Goal: Task Accomplishment & Management: Use online tool/utility

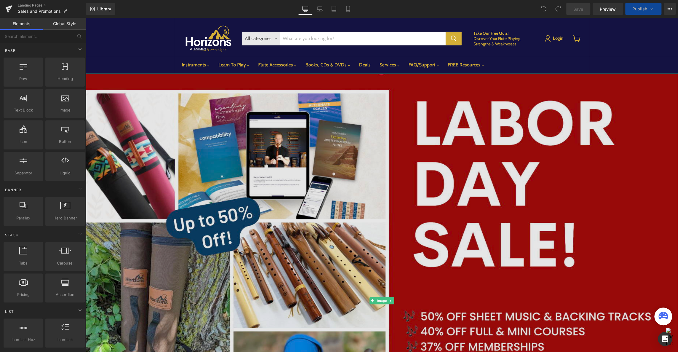
click at [185, 85] on img "Main content" at bounding box center [382, 301] width 593 height 454
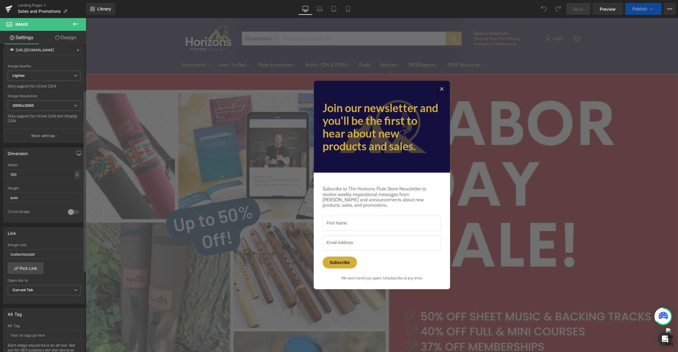
scroll to position [78, 0]
click at [444, 88] on icon "Close" at bounding box center [441, 88] width 7 height 7
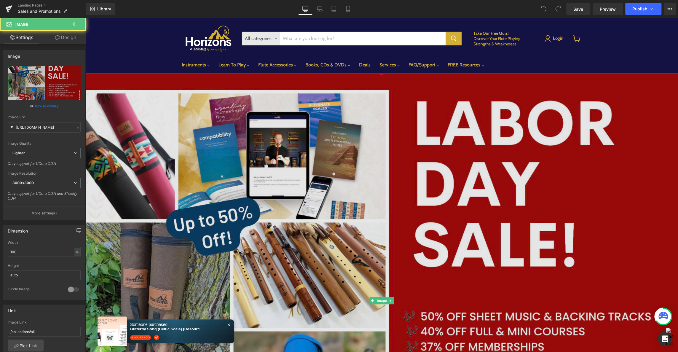
click at [191, 119] on img "Main content" at bounding box center [382, 301] width 593 height 454
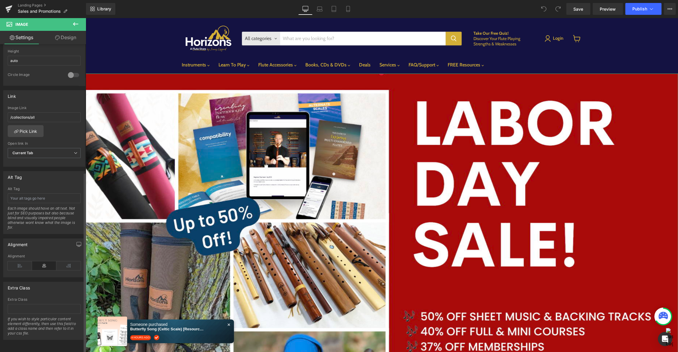
scroll to position [216, 0]
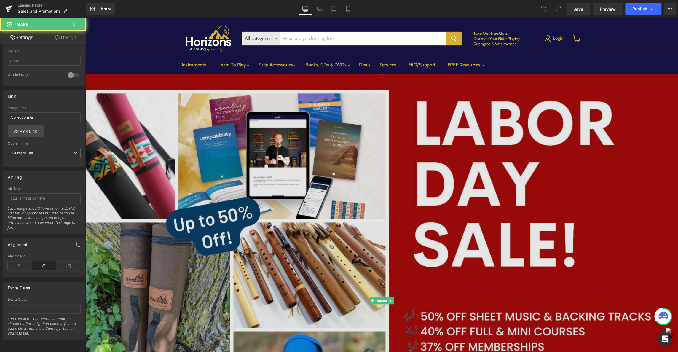
click at [413, 109] on img "Main content" at bounding box center [382, 301] width 593 height 454
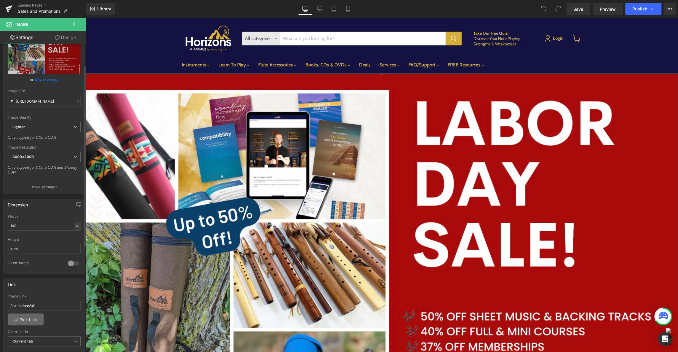
scroll to position [0, 0]
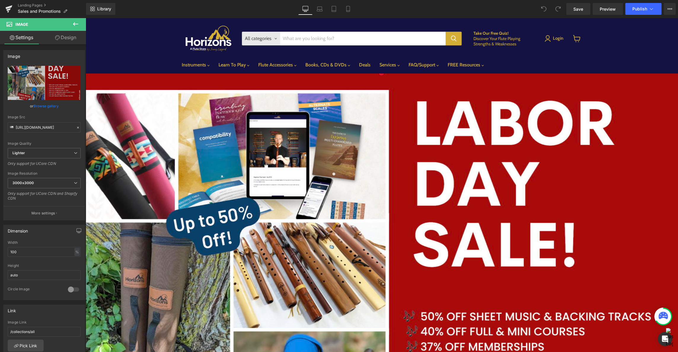
click at [74, 24] on icon at bounding box center [75, 24] width 5 height 4
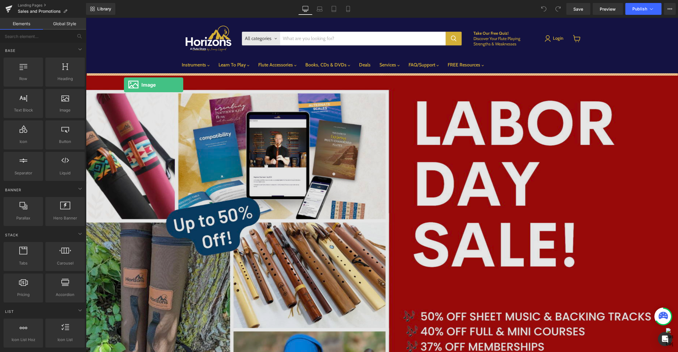
drag, startPoint x: 153, startPoint y: 123, endPoint x: 124, endPoint y: 85, distance: 48.1
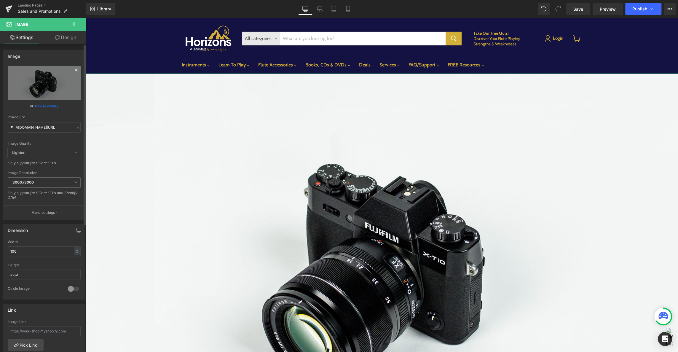
click at [75, 69] on icon at bounding box center [76, 70] width 3 height 3
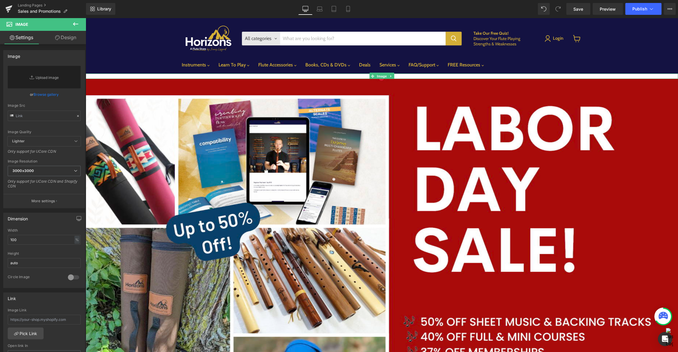
click at [198, 75] on div "Main content" at bounding box center [382, 76] width 593 height 5
click at [391, 76] on icon "Main content" at bounding box center [391, 76] width 3 height 4
click at [396, 77] on link "Main content" at bounding box center [394, 76] width 6 height 7
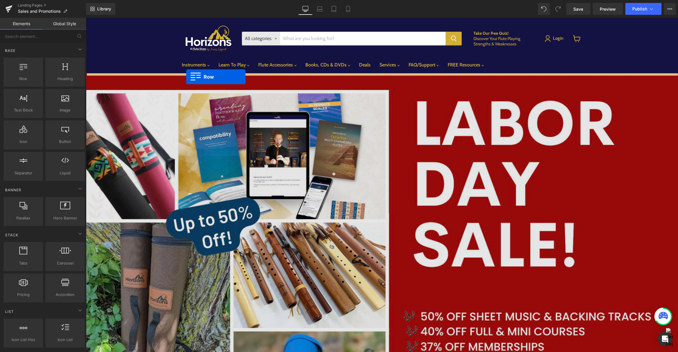
drag, startPoint x: 116, startPoint y: 89, endPoint x: 186, endPoint y: 77, distance: 71.7
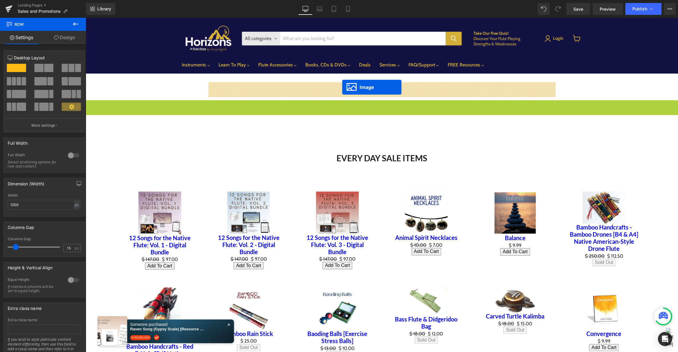
drag, startPoint x: 372, startPoint y: 326, endPoint x: 342, endPoint y: 87, distance: 240.2
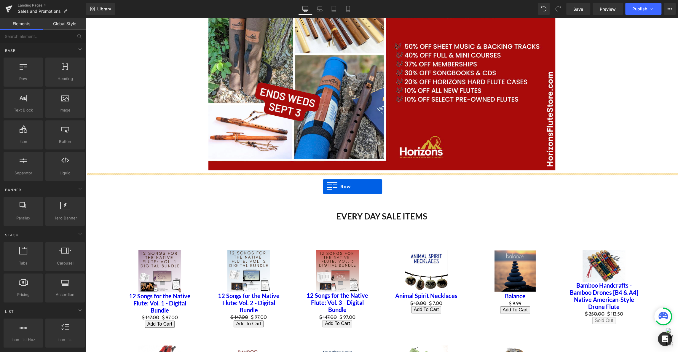
drag, startPoint x: 111, startPoint y: 91, endPoint x: 323, endPoint y: 186, distance: 232.3
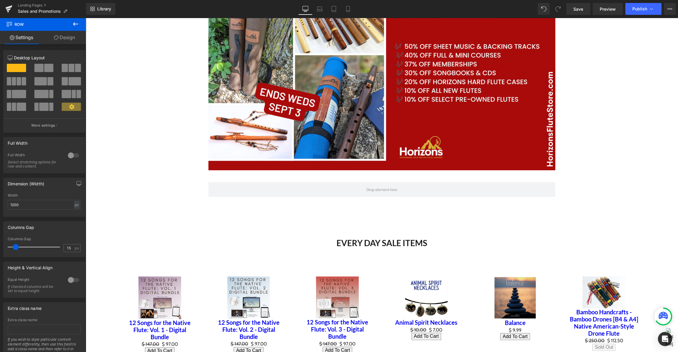
click at [73, 23] on icon at bounding box center [75, 23] width 7 height 7
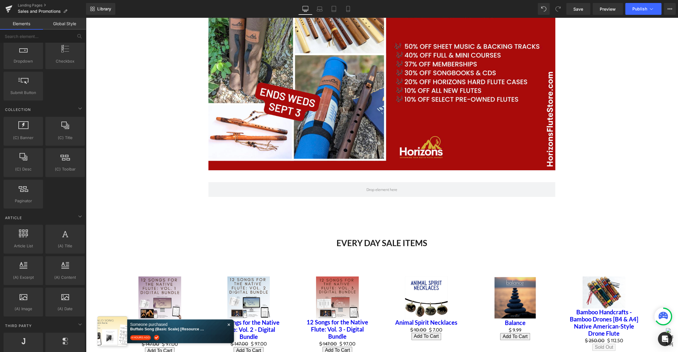
scroll to position [861, 0]
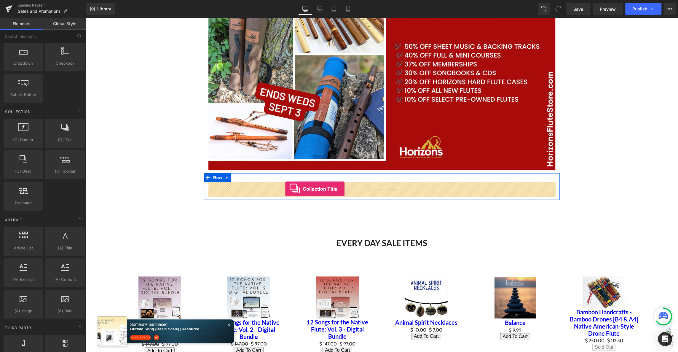
drag, startPoint x: 150, startPoint y: 145, endPoint x: 285, endPoint y: 189, distance: 141.8
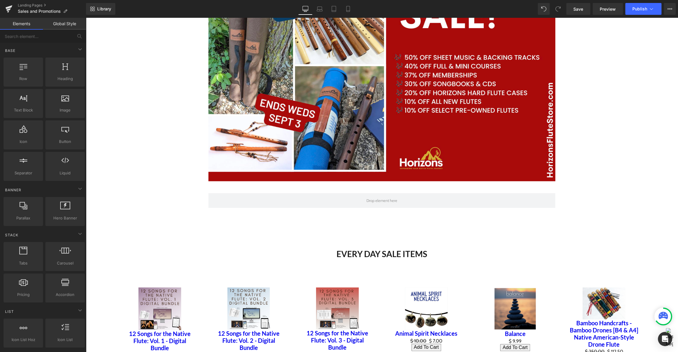
scroll to position [183, 0]
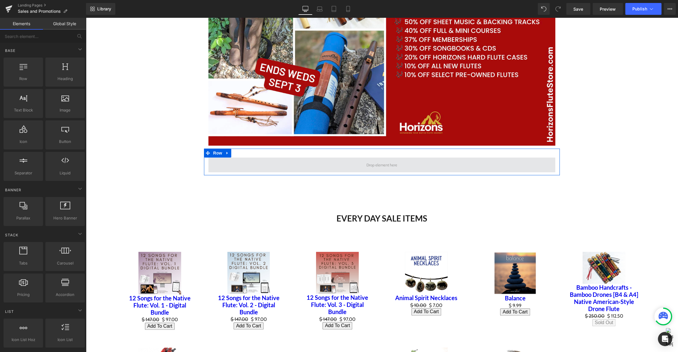
click at [268, 164] on span "Main content" at bounding box center [381, 164] width 347 height 15
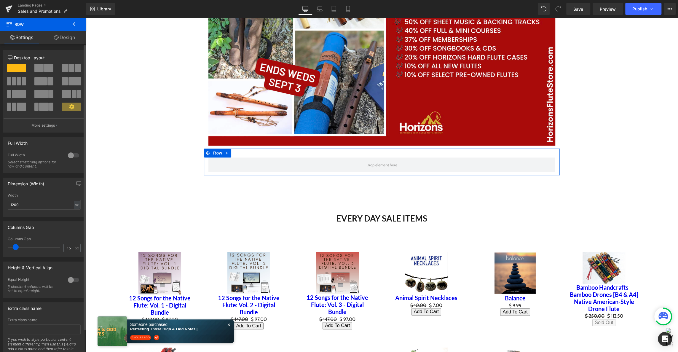
click at [75, 68] on span at bounding box center [78, 68] width 6 height 8
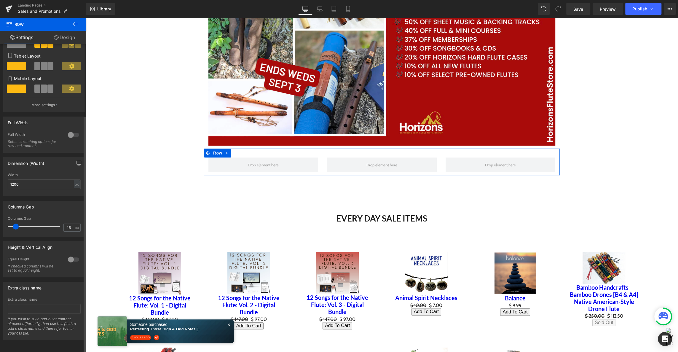
scroll to position [0, 0]
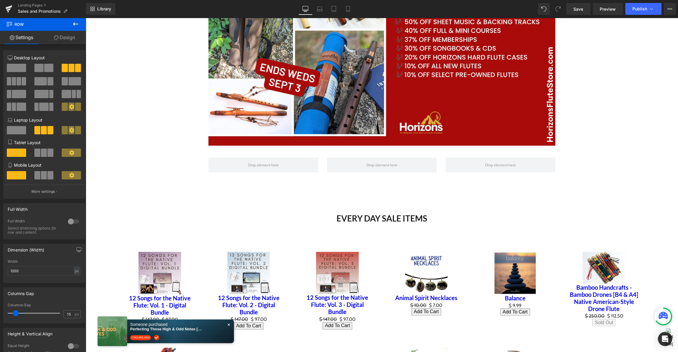
click at [77, 23] on icon at bounding box center [75, 23] width 7 height 7
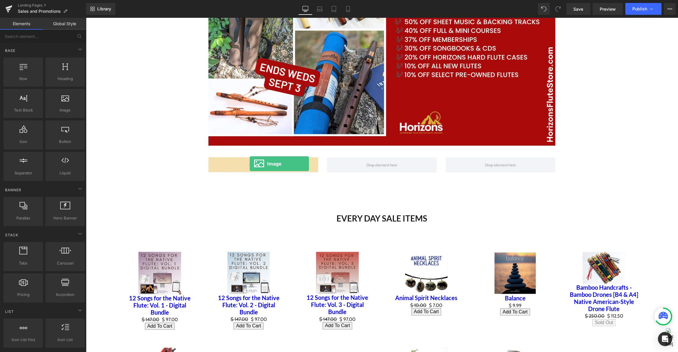
drag, startPoint x: 150, startPoint y: 122, endPoint x: 250, endPoint y: 164, distance: 107.7
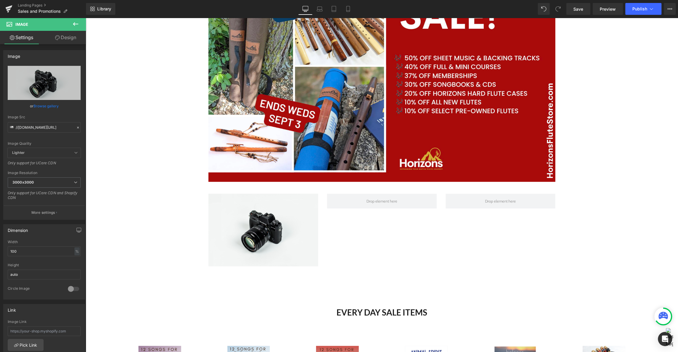
scroll to position [146, 0]
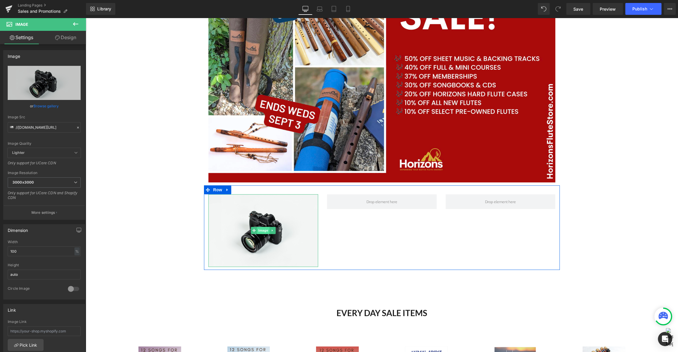
click at [262, 230] on span "Image" at bounding box center [263, 230] width 12 height 7
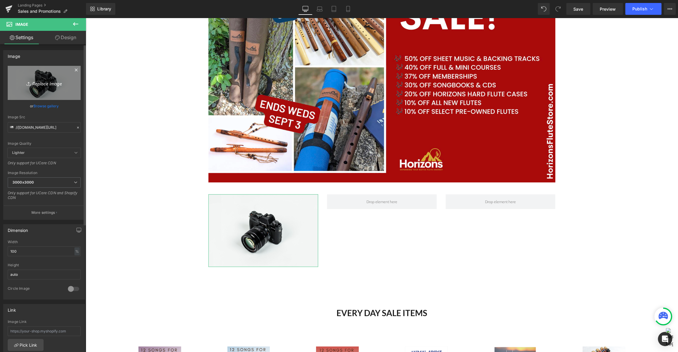
click at [47, 84] on icon "Replace Image" at bounding box center [43, 82] width 47 height 7
type input "C:\fakepath\Screenshot [DATE] 1.12.48 PM.png"
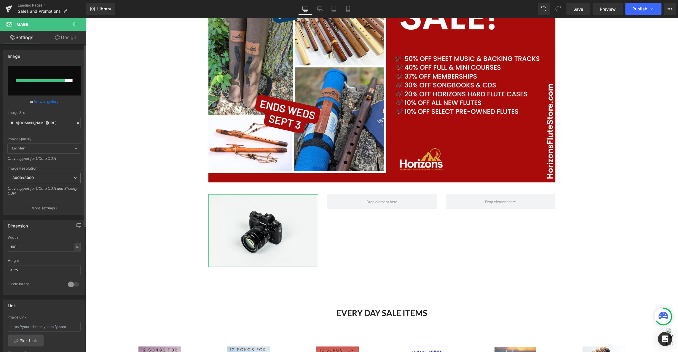
click at [70, 148] on span "Lighter" at bounding box center [44, 149] width 73 height 10
click at [74, 148] on icon at bounding box center [76, 148] width 4 height 4
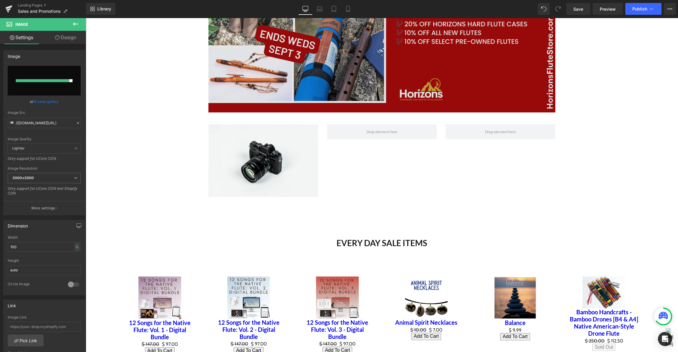
scroll to position [216, 0]
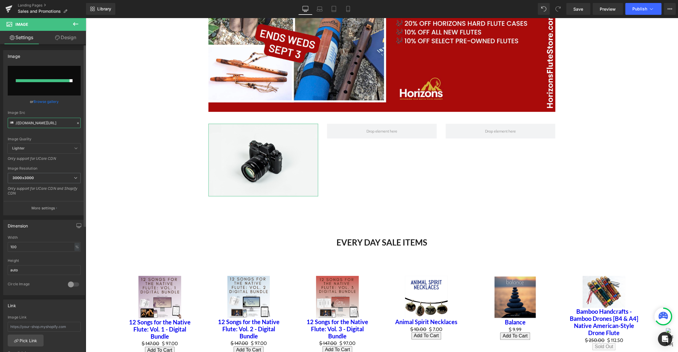
click at [34, 119] on input "//[DOMAIN_NAME][URL]" at bounding box center [44, 123] width 73 height 10
paste input "[URL][DOMAIN_NAME]"
type input "[URL][DOMAIN_NAME]"
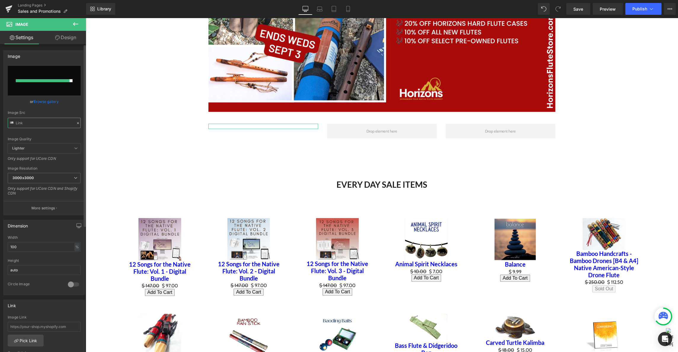
scroll to position [0, 0]
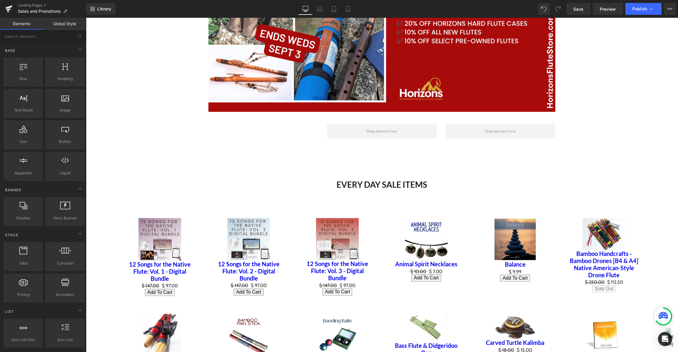
click at [179, 131] on div "Image Row Image Row EVERY DAY SALE ITEMS Heading Sale Off (P) Image 12 Songs fo…" at bounding box center [382, 359] width 593 height 1044
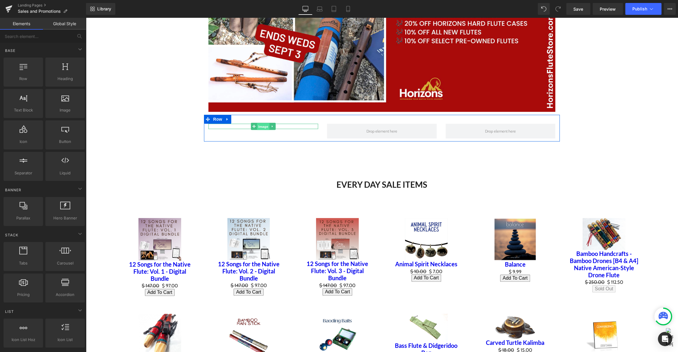
click at [262, 126] on span "Image" at bounding box center [263, 126] width 12 height 7
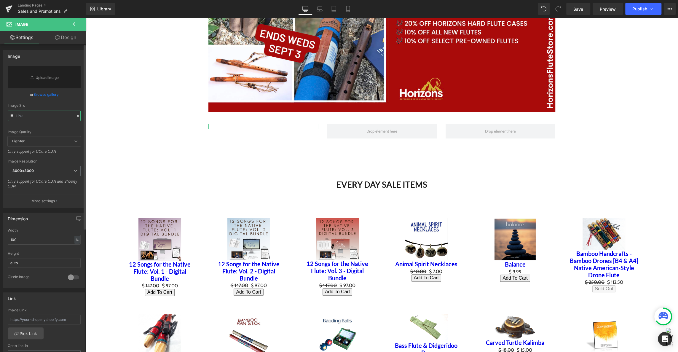
click at [37, 116] on input "text" at bounding box center [44, 116] width 73 height 10
click at [76, 116] on icon at bounding box center [78, 116] width 4 height 4
click at [77, 115] on icon at bounding box center [78, 116] width 2 height 2
click at [44, 93] on link "Browse gallery" at bounding box center [46, 94] width 25 height 10
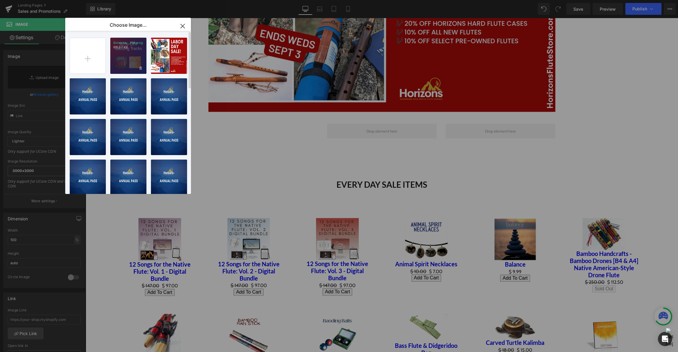
click at [134, 58] on div "Screens...PM.png 811.87 KB" at bounding box center [128, 56] width 36 height 36
type input "[URL][DOMAIN_NAME]"
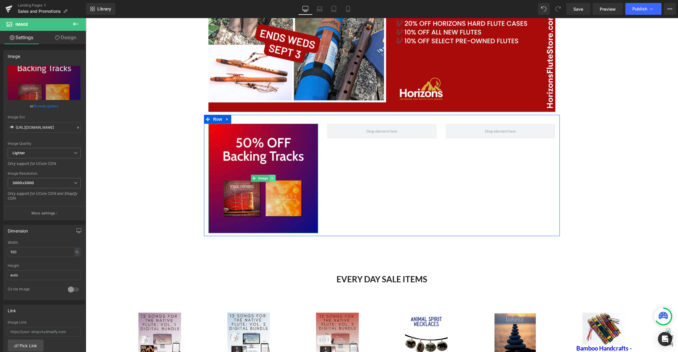
click at [273, 179] on icon "Main content" at bounding box center [272, 178] width 3 height 4
click at [270, 178] on icon "Main content" at bounding box center [269, 178] width 3 height 4
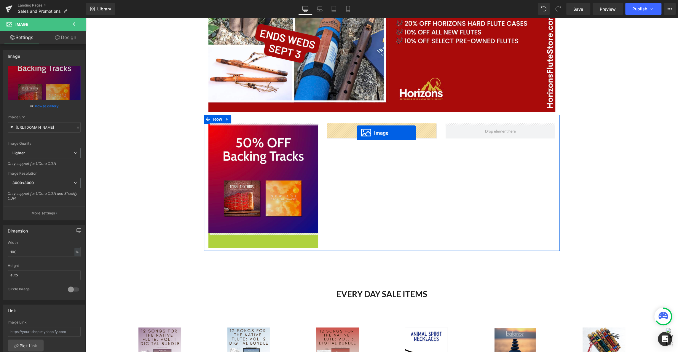
drag, startPoint x: 252, startPoint y: 286, endPoint x: 357, endPoint y: 133, distance: 185.9
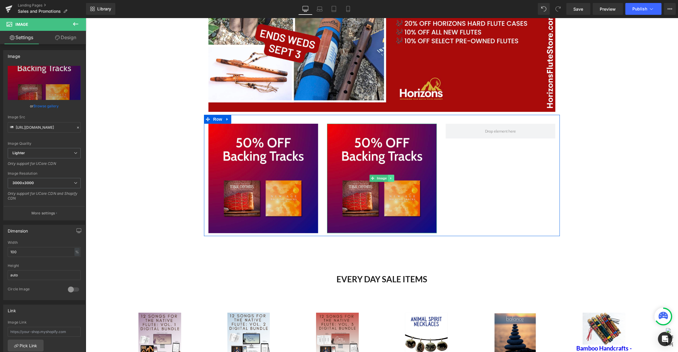
click at [393, 178] on link "Main content" at bounding box center [391, 178] width 6 height 7
click at [388, 177] on icon "Main content" at bounding box center [387, 178] width 3 height 3
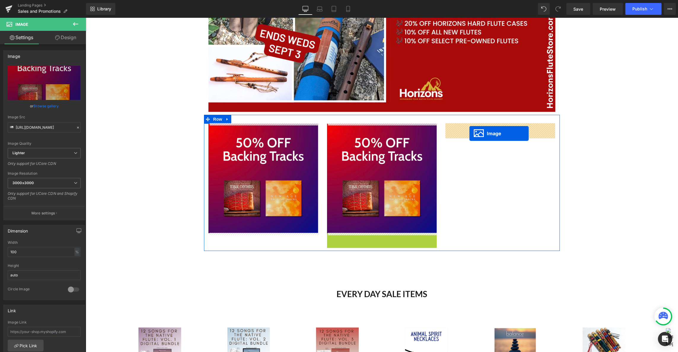
drag, startPoint x: 371, startPoint y: 288, endPoint x: 469, endPoint y: 134, distance: 182.8
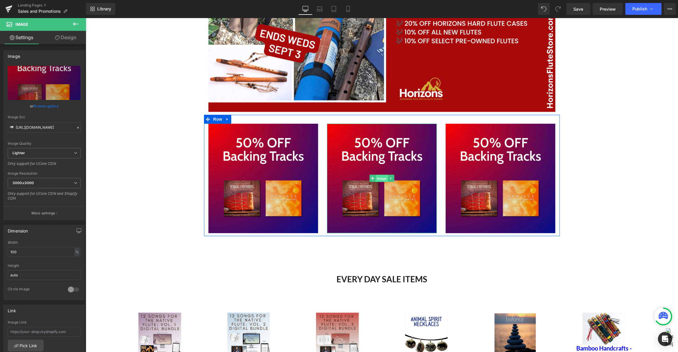
click at [373, 180] on link "Image" at bounding box center [379, 178] width 18 height 7
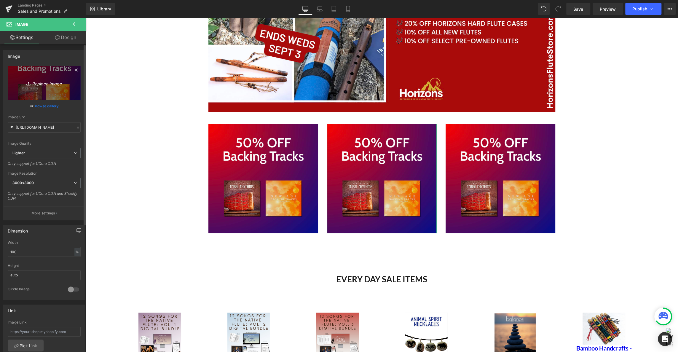
click at [40, 82] on icon "Replace Image" at bounding box center [43, 82] width 47 height 7
type input "C:\fakepath\Screenshot [DATE] 1.12.56 PM.png"
type input "[URL][DOMAIN_NAME]"
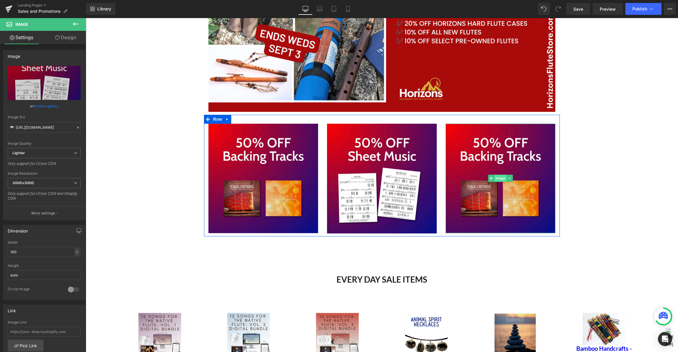
click at [503, 180] on span "Image" at bounding box center [500, 178] width 12 height 7
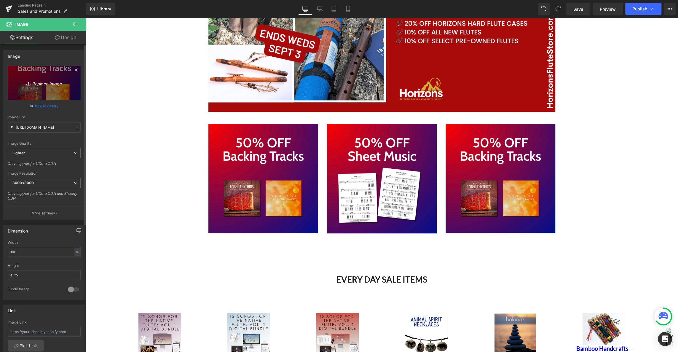
click at [39, 83] on icon "Replace Image" at bounding box center [43, 82] width 47 height 7
type input "C:\fakepath\Screenshot [DATE] 1.13.13 PM.png"
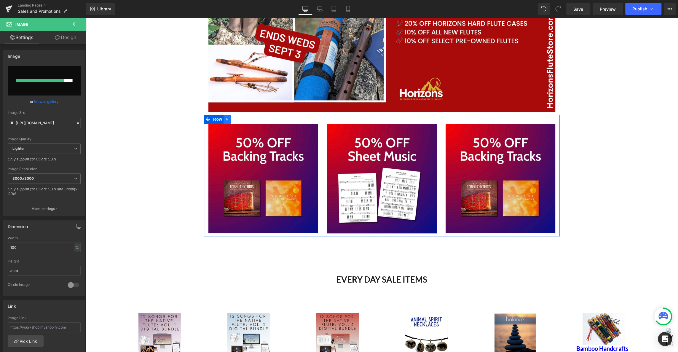
click at [227, 120] on icon "Main content" at bounding box center [227, 119] width 4 height 4
click at [235, 120] on icon "Main content" at bounding box center [235, 119] width 4 height 4
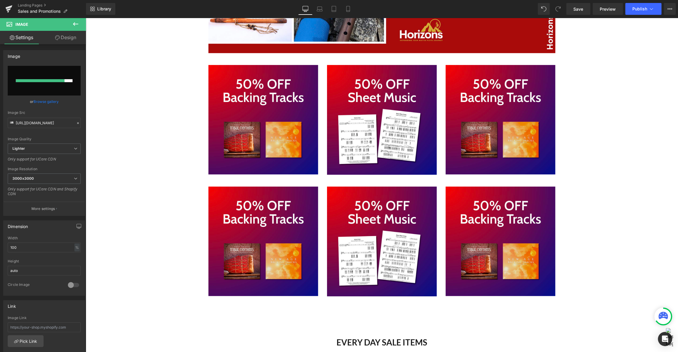
scroll to position [277, 0]
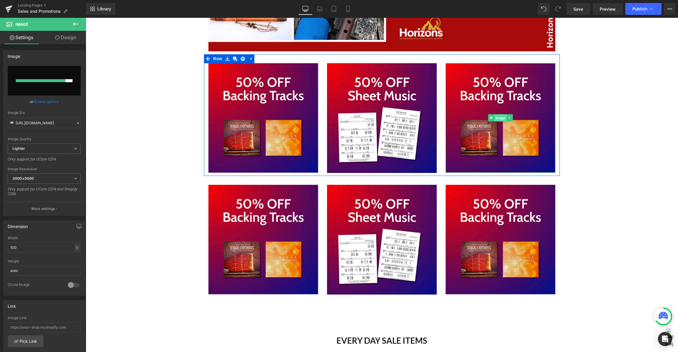
click at [503, 118] on span "Image" at bounding box center [500, 117] width 12 height 7
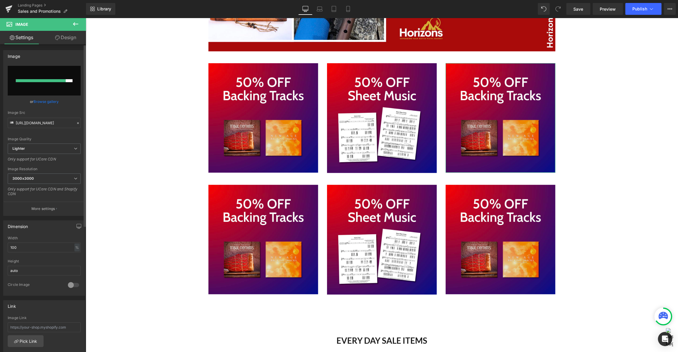
click at [47, 100] on link "Browse gallery" at bounding box center [46, 101] width 25 height 10
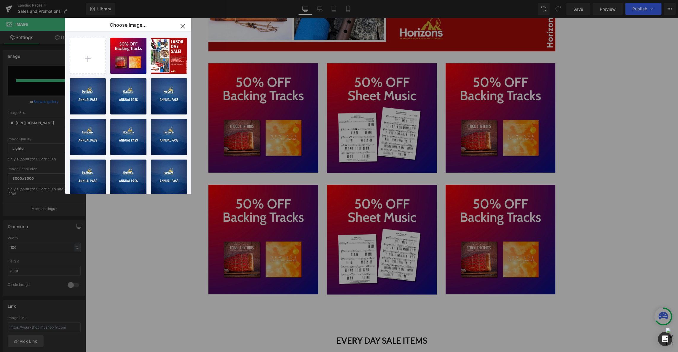
click at [182, 24] on icon "button" at bounding box center [182, 25] width 9 height 9
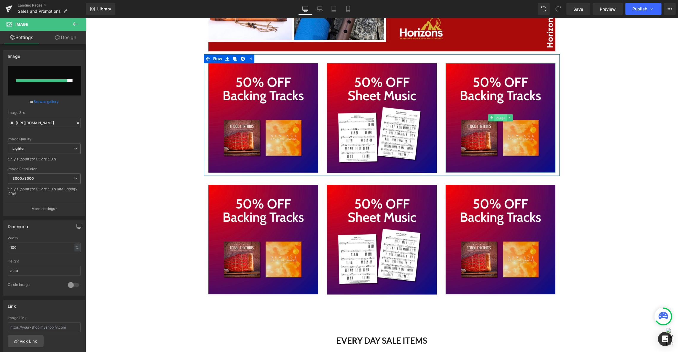
click at [499, 118] on span "Image" at bounding box center [500, 117] width 12 height 7
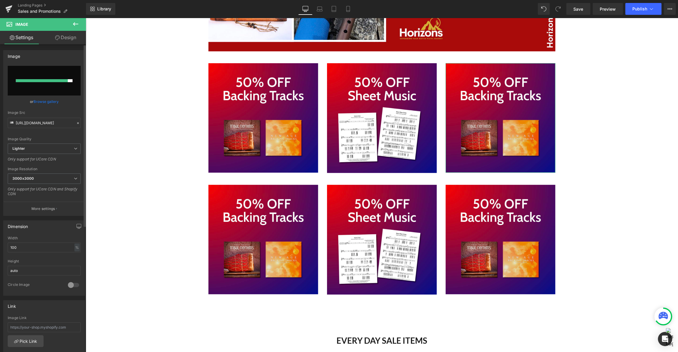
click at [37, 100] on link "Browse gallery" at bounding box center [46, 101] width 25 height 10
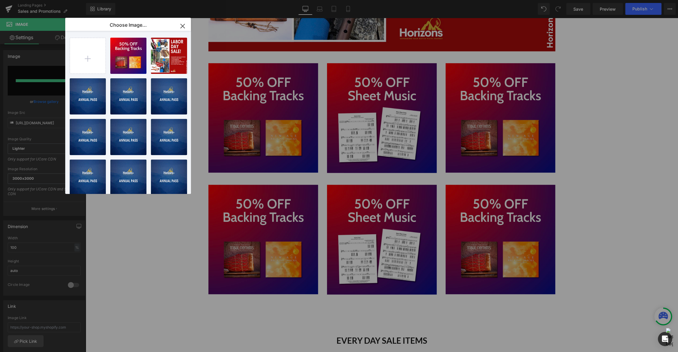
click at [179, 25] on icon "button" at bounding box center [182, 25] width 9 height 9
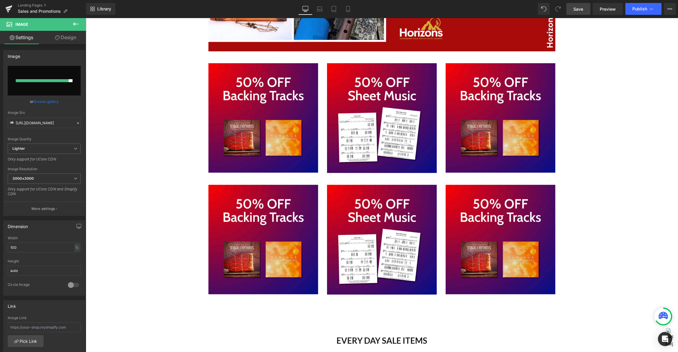
click at [579, 7] on span "Save" at bounding box center [579, 9] width 10 height 6
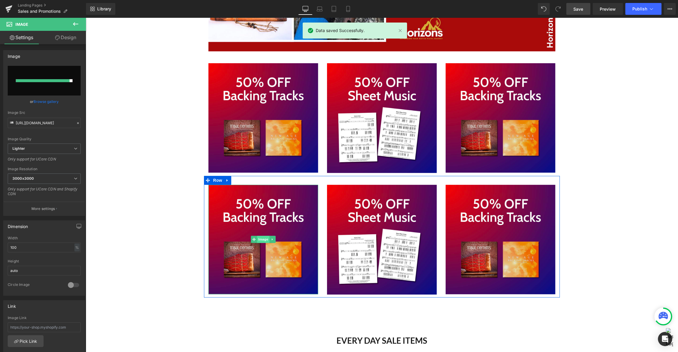
click at [262, 242] on span "Image" at bounding box center [263, 239] width 12 height 7
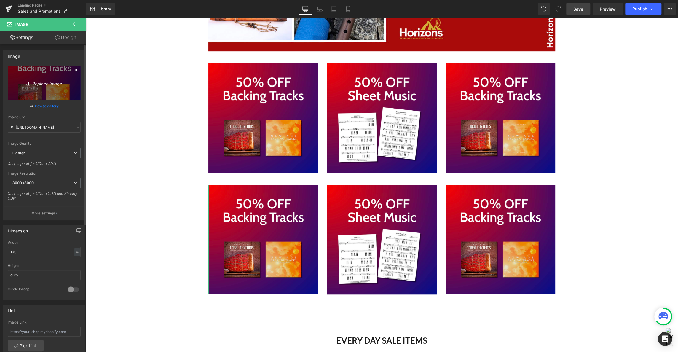
click at [40, 83] on icon "Replace Image" at bounding box center [43, 82] width 47 height 7
type input "C:\fakepath\Screenshot [DATE] 1.13.20 PM.png"
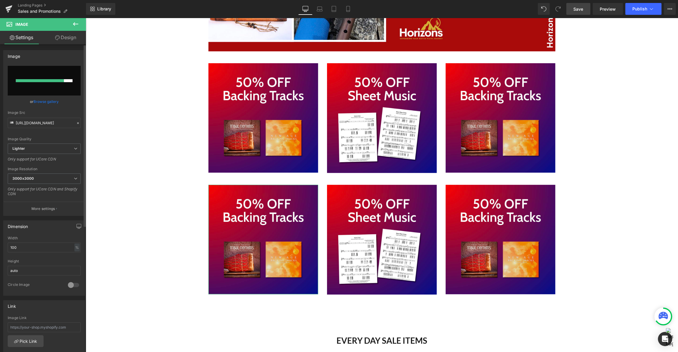
click at [44, 101] on link "Browse gallery" at bounding box center [46, 101] width 25 height 10
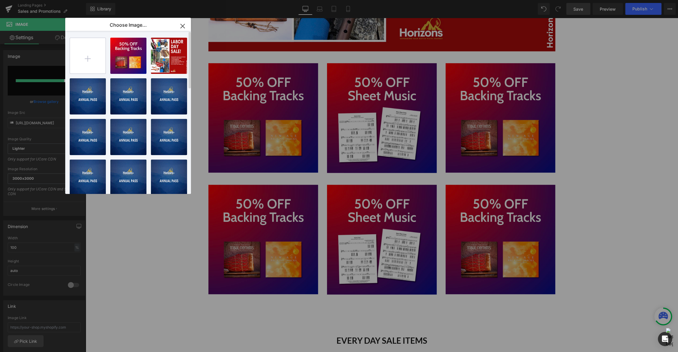
click at [90, 60] on input "file" at bounding box center [88, 56] width 36 height 36
type input "C:\fakepath\Screenshot [DATE] 1.14.08 PM.png"
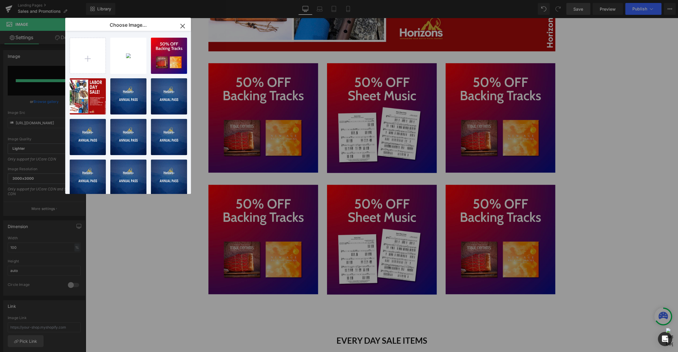
click at [183, 25] on icon "button" at bounding box center [182, 25] width 9 height 9
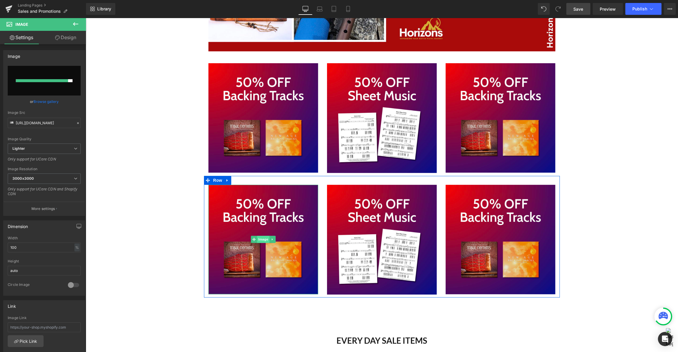
click at [262, 241] on span "Image" at bounding box center [263, 239] width 12 height 7
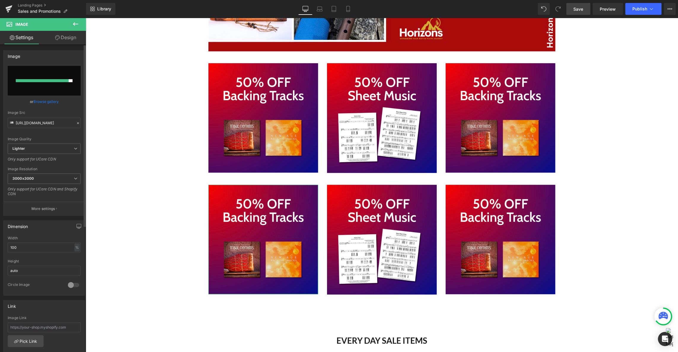
click at [50, 100] on link "Browse gallery" at bounding box center [46, 101] width 25 height 10
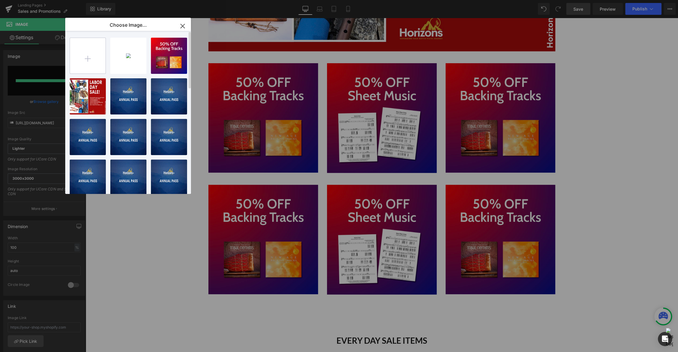
click at [93, 62] on input "file" at bounding box center [88, 56] width 36 height 36
type input "C:\fakepath\Screenshot [DATE] 1.13.20 PM.png"
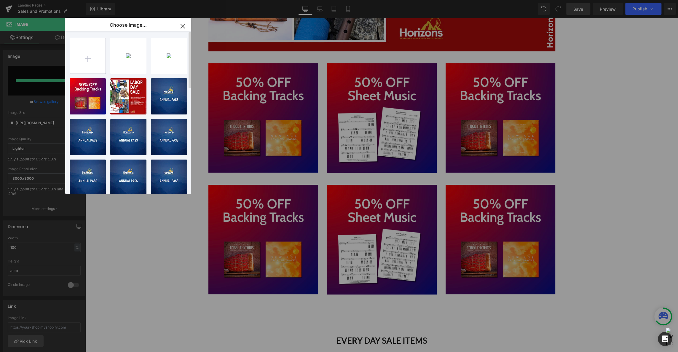
click at [88, 56] on input "file" at bounding box center [88, 56] width 36 height 36
type input "C:\fakepath\Screenshot [DATE] 1.13.13 PM.png"
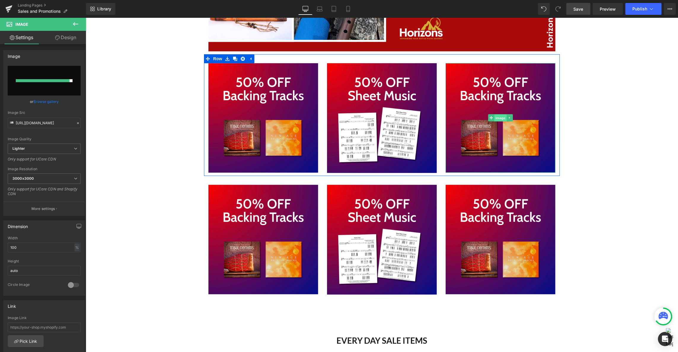
click at [499, 119] on span "Image" at bounding box center [500, 117] width 12 height 7
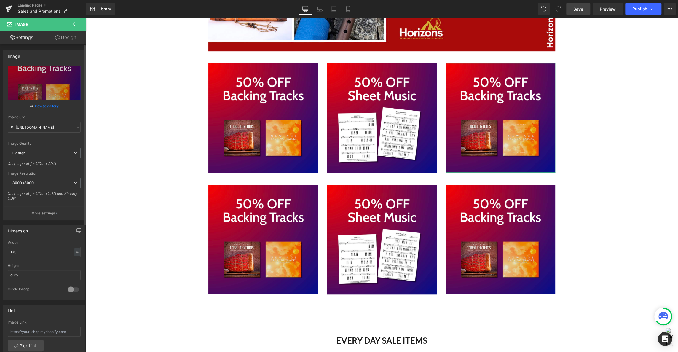
click at [41, 106] on link "Browse gallery" at bounding box center [46, 106] width 25 height 10
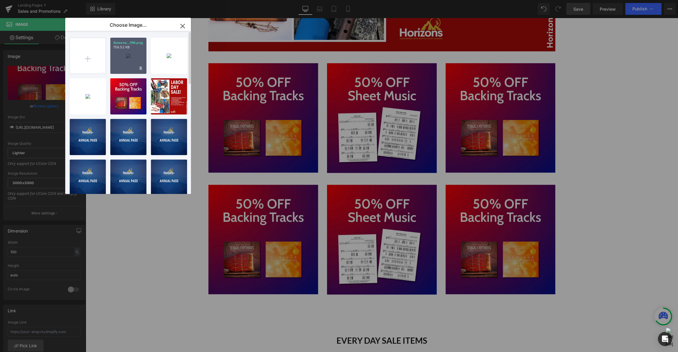
click at [126, 58] on div "Screens...PM.png 758.52 KB" at bounding box center [128, 56] width 36 height 36
type input "[URL][DOMAIN_NAME]"
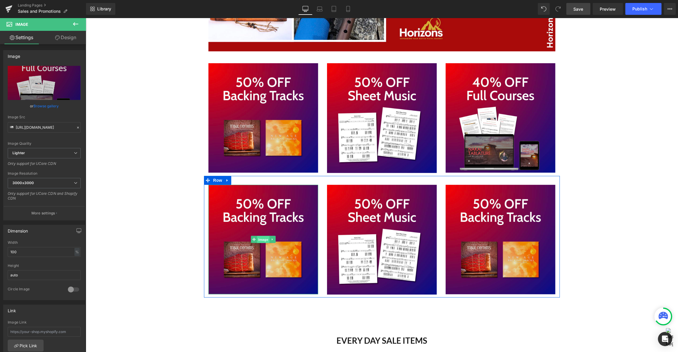
click at [262, 240] on span "Image" at bounding box center [263, 239] width 12 height 7
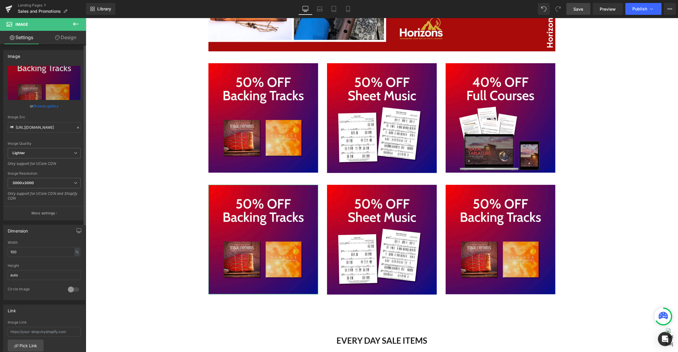
click at [44, 106] on link "Browse gallery" at bounding box center [46, 106] width 25 height 10
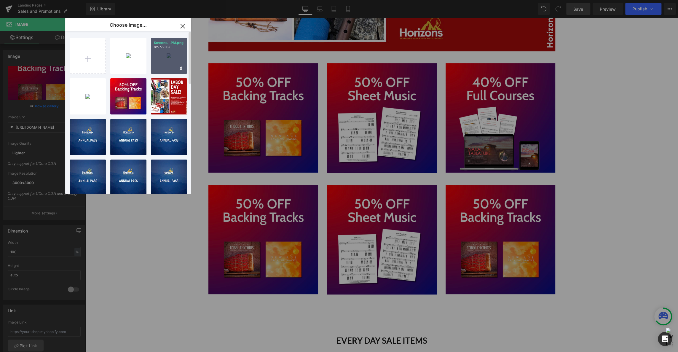
click at [164, 52] on div "Screens...PM.png 615.59 KB" at bounding box center [169, 56] width 36 height 36
type input "[URL][DOMAIN_NAME]"
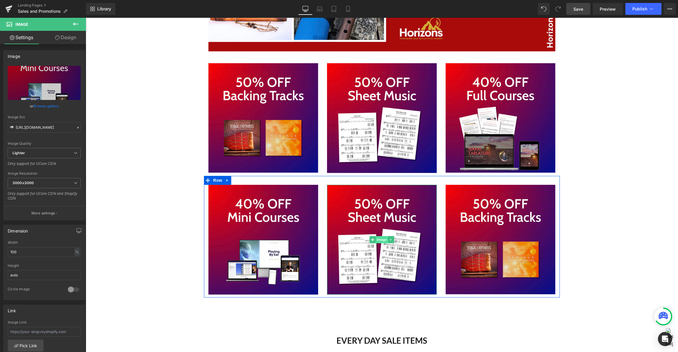
click at [383, 240] on span "Image" at bounding box center [382, 239] width 12 height 7
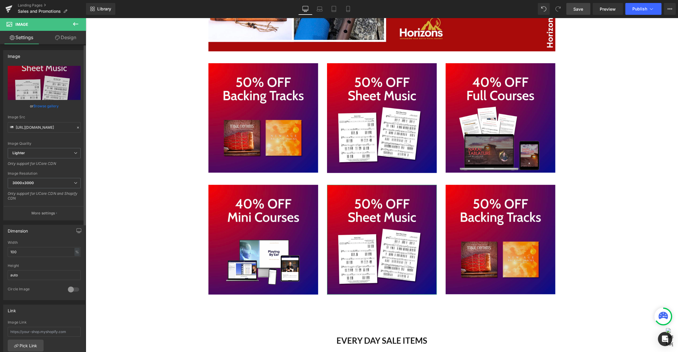
click at [51, 106] on link "Browse gallery" at bounding box center [46, 106] width 25 height 10
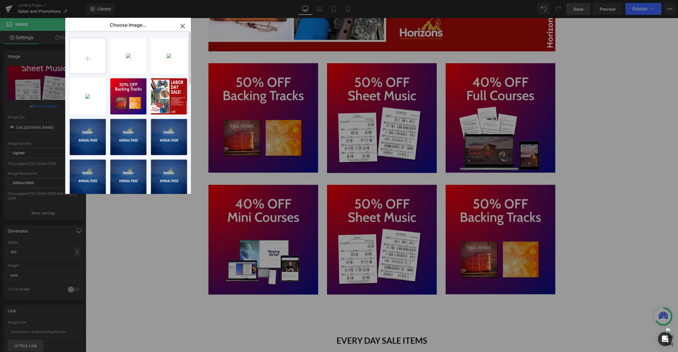
click at [91, 52] on input "file" at bounding box center [88, 56] width 36 height 36
type input "C:\fakepath\Screenshot [DATE] 1.13.39 PM.png"
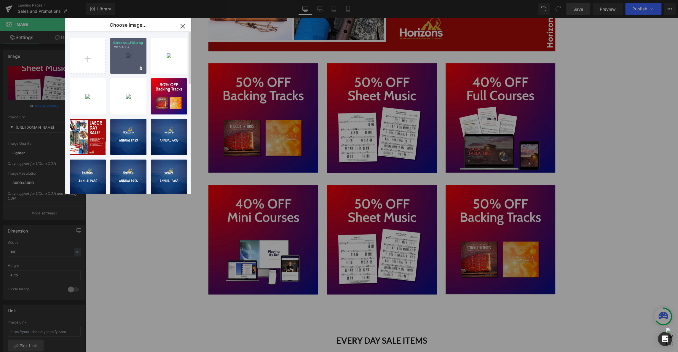
click at [128, 55] on div "Screens...PM.png 718.54 KB" at bounding box center [128, 56] width 36 height 36
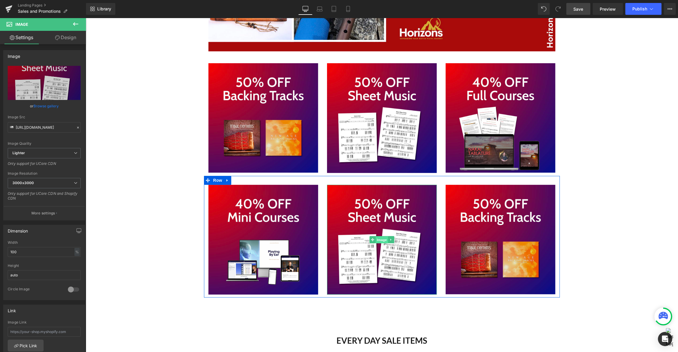
click at [382, 240] on span "Image" at bounding box center [382, 239] width 12 height 7
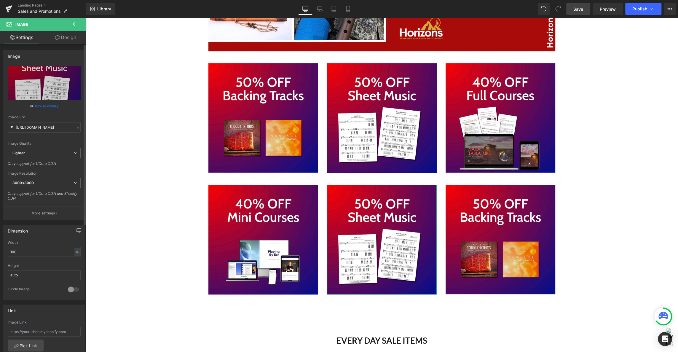
click at [37, 106] on link "Browse gallery" at bounding box center [46, 106] width 25 height 10
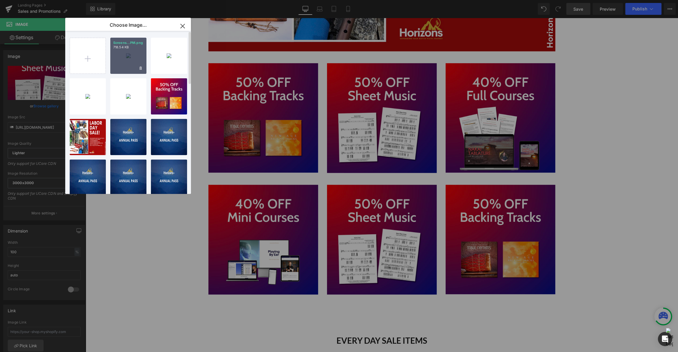
click at [126, 54] on div "Screens...PM.png 718.54 KB" at bounding box center [128, 56] width 36 height 36
type input "[URL][DOMAIN_NAME]"
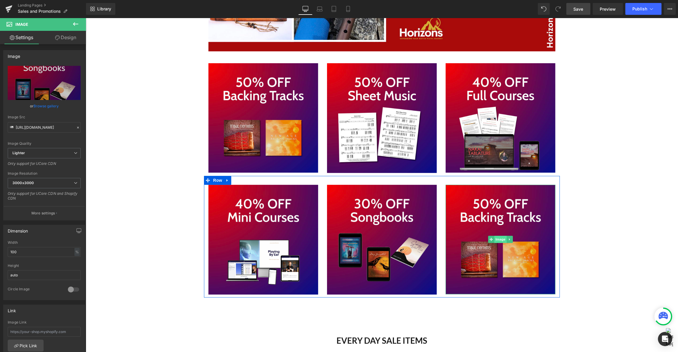
click at [500, 240] on span "Image" at bounding box center [500, 239] width 12 height 7
click at [504, 238] on span "Image" at bounding box center [500, 239] width 12 height 7
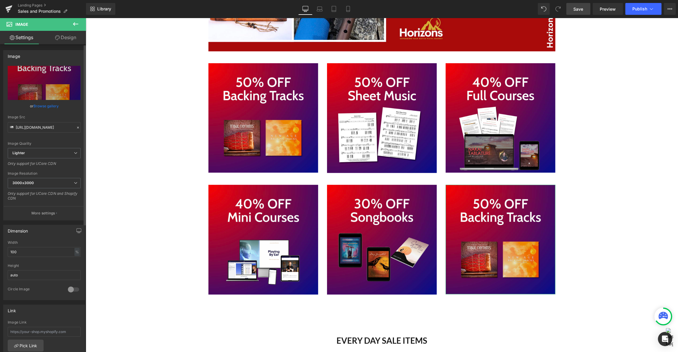
click at [50, 107] on link "Browse gallery" at bounding box center [46, 106] width 25 height 10
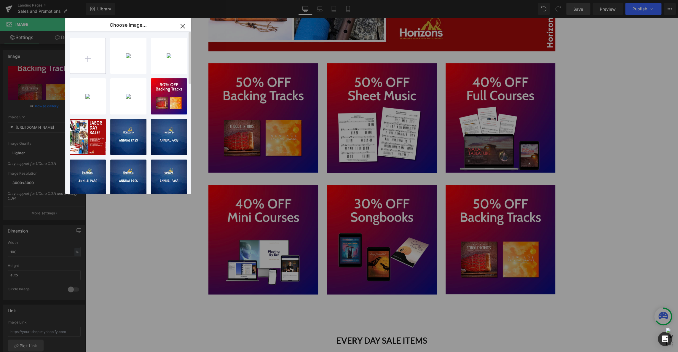
click at [88, 55] on input "file" at bounding box center [88, 56] width 36 height 36
type input "C:\fakepath\Screenshot [DATE] 1.13.47 PM.png"
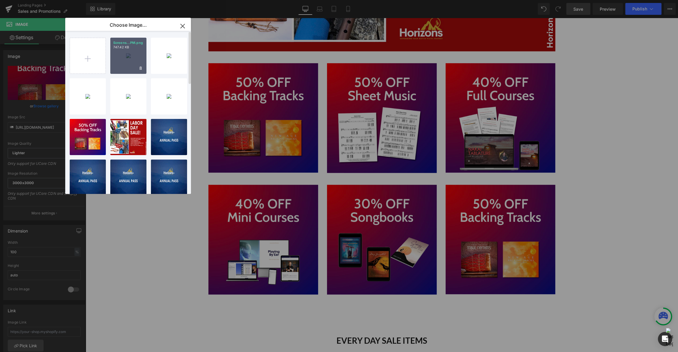
drag, startPoint x: 130, startPoint y: 56, endPoint x: 42, endPoint y: 39, distance: 89.6
click at [130, 56] on div "Screens...PM.png 747.42 KB" at bounding box center [128, 56] width 36 height 36
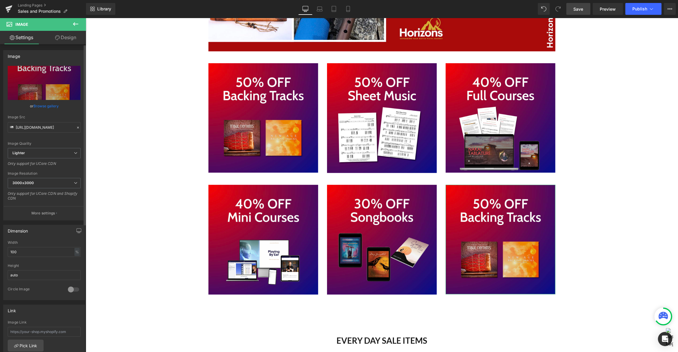
click at [40, 104] on link "Browse gallery" at bounding box center [46, 106] width 25 height 10
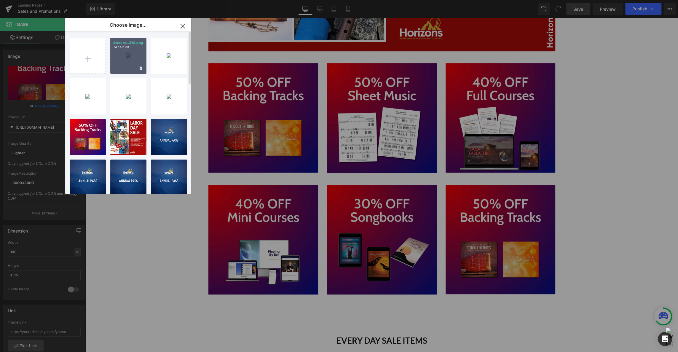
click at [126, 55] on div "Screens...PM.png 747.42 KB" at bounding box center [128, 56] width 36 height 36
type input "[URL][DOMAIN_NAME]"
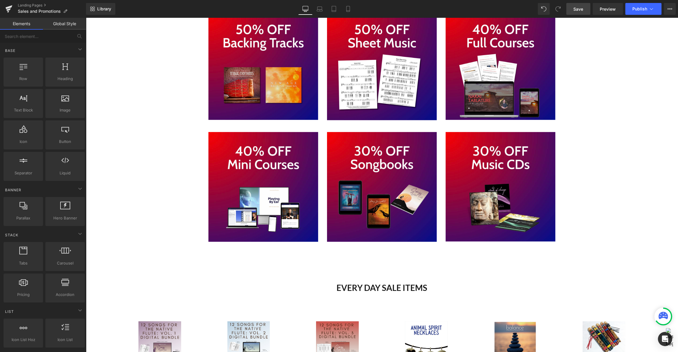
scroll to position [342, 0]
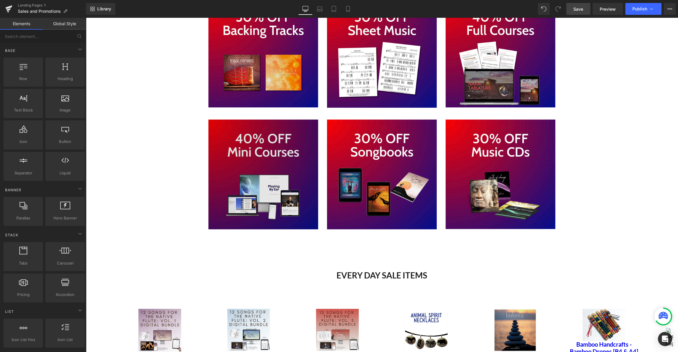
click at [265, 122] on img "Main content" at bounding box center [263, 175] width 110 height 110
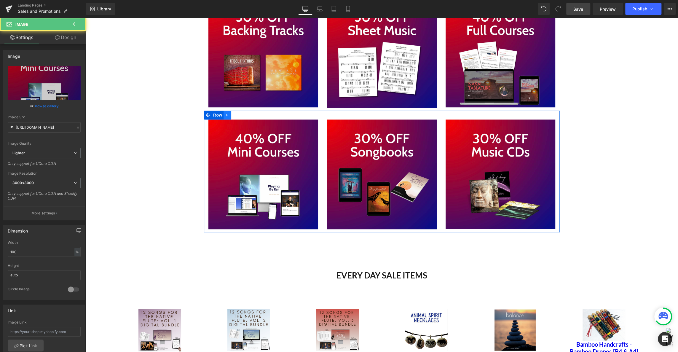
click at [228, 114] on icon "Main content" at bounding box center [227, 115] width 4 height 4
click at [235, 115] on icon "Main content" at bounding box center [235, 115] width 4 height 4
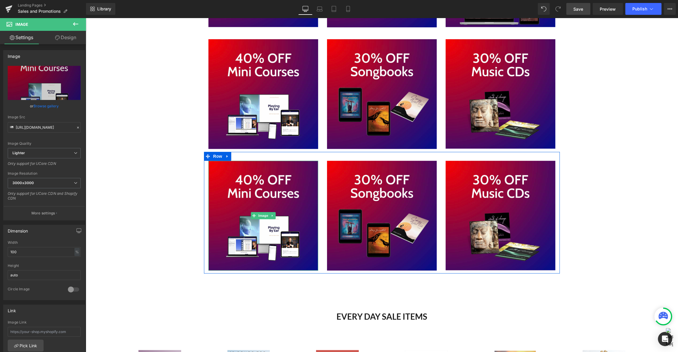
scroll to position [495, 0]
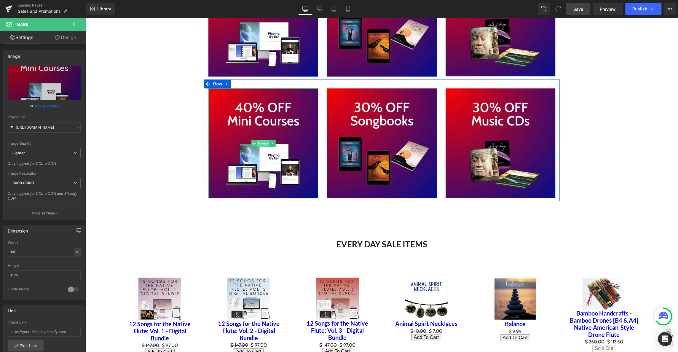
click at [262, 143] on span "Image" at bounding box center [263, 143] width 12 height 7
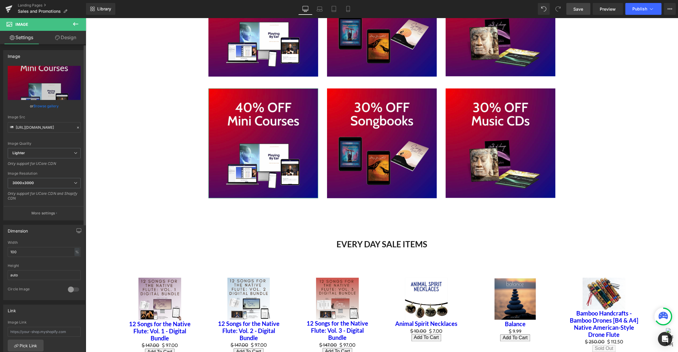
click at [47, 106] on link "Browse gallery" at bounding box center [46, 106] width 25 height 10
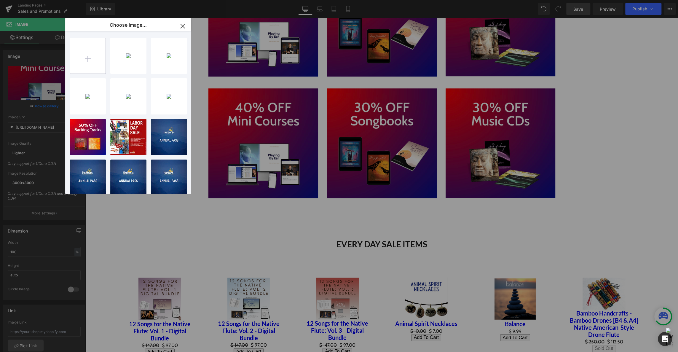
click at [82, 62] on input "file" at bounding box center [88, 56] width 36 height 36
type input "C:\fakepath\Screenshot [DATE] 1.13.55 PM.png"
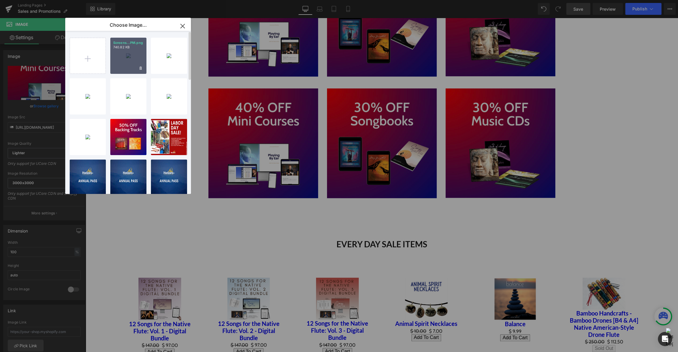
click at [130, 54] on div "Screens...PM.png 740.82 KB" at bounding box center [128, 56] width 36 height 36
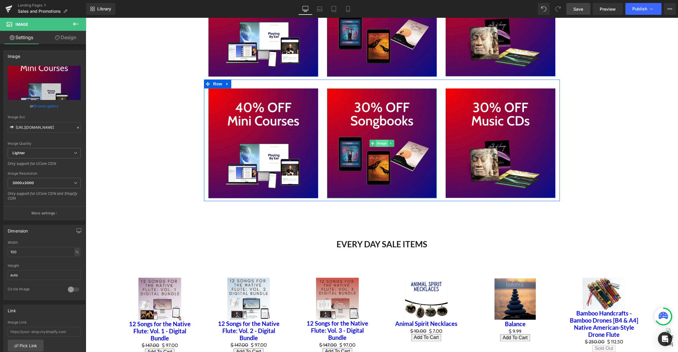
click at [381, 145] on span "Image" at bounding box center [382, 143] width 12 height 7
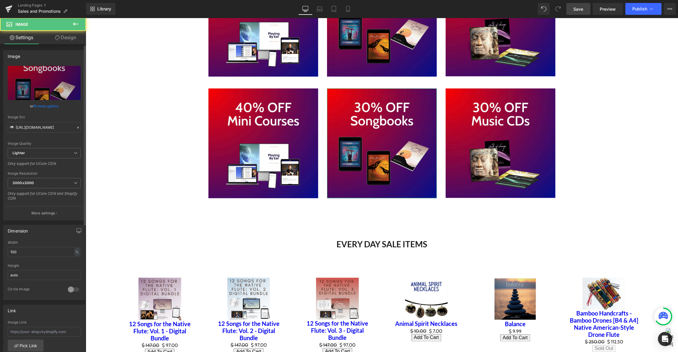
click at [46, 106] on link "Browse gallery" at bounding box center [46, 106] width 25 height 10
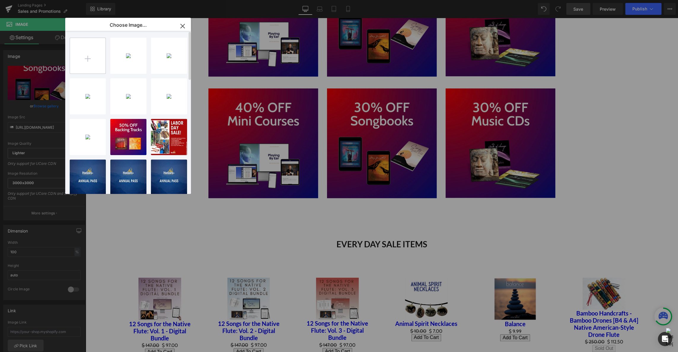
click at [91, 56] on input "file" at bounding box center [88, 56] width 36 height 36
type input "C:\fakepath\Screenshot [DATE] 1.14.01 PM.png"
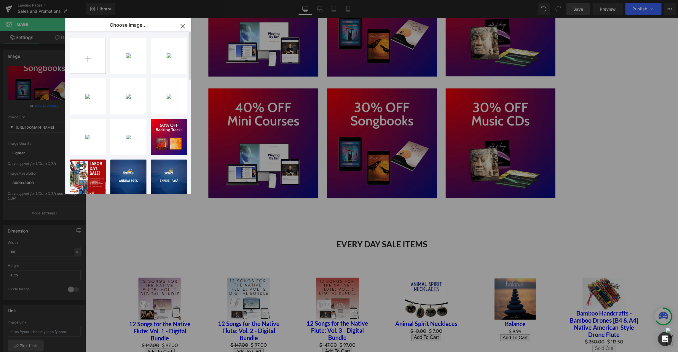
click at [95, 58] on input "file" at bounding box center [88, 56] width 36 height 36
type input "C:\fakepath\Screenshot [DATE] 1.14.08 PM.png"
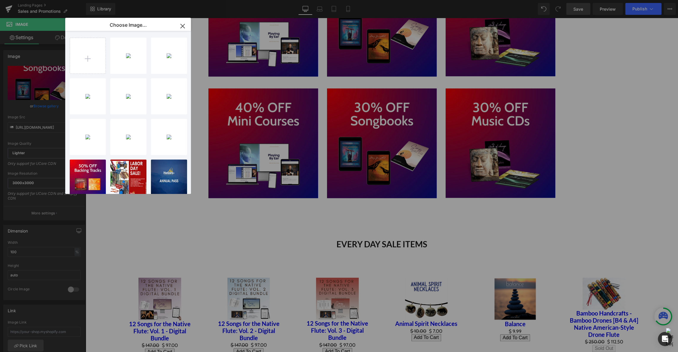
click at [181, 24] on icon "button" at bounding box center [183, 26] width 4 height 4
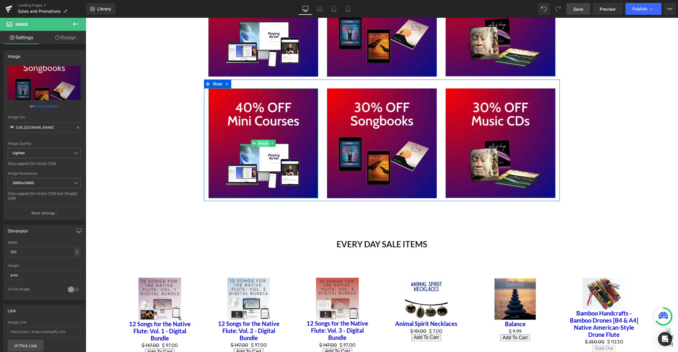
click at [265, 143] on span "Image" at bounding box center [263, 143] width 12 height 7
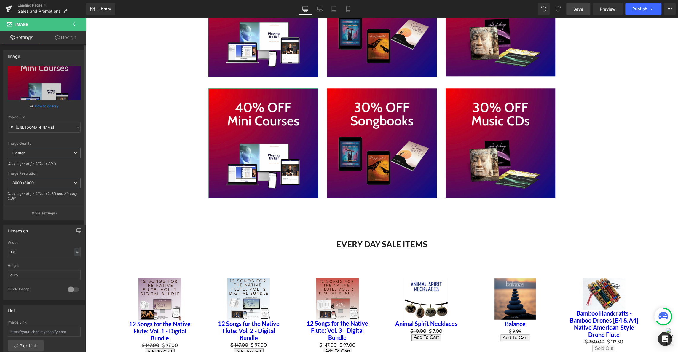
click at [40, 106] on link "Browse gallery" at bounding box center [46, 106] width 25 height 10
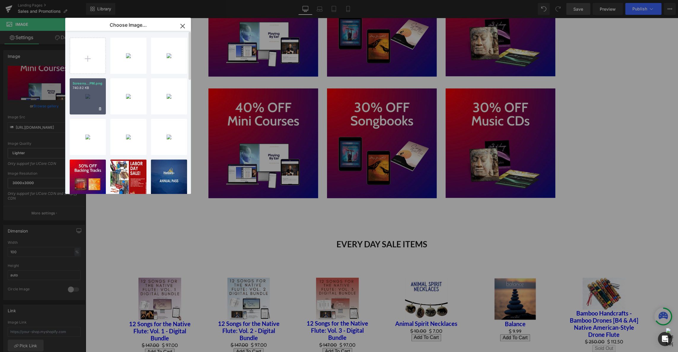
click at [87, 96] on div "Screens...PM.png 740.82 KB" at bounding box center [88, 96] width 36 height 36
type input "[URL][DOMAIN_NAME]"
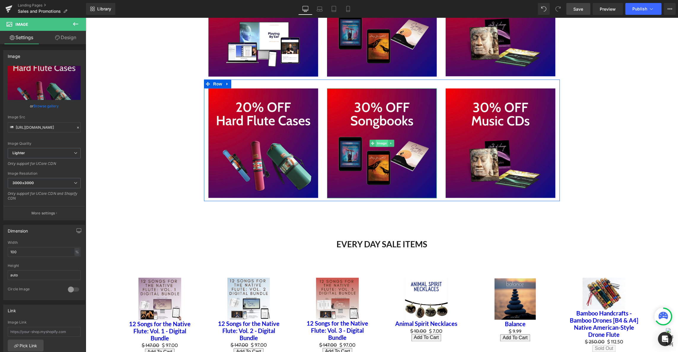
click at [381, 142] on span "Image" at bounding box center [382, 143] width 12 height 7
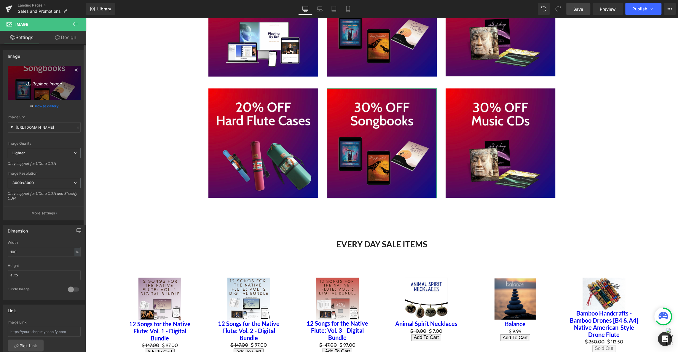
click at [41, 83] on icon "Replace Image" at bounding box center [43, 82] width 47 height 7
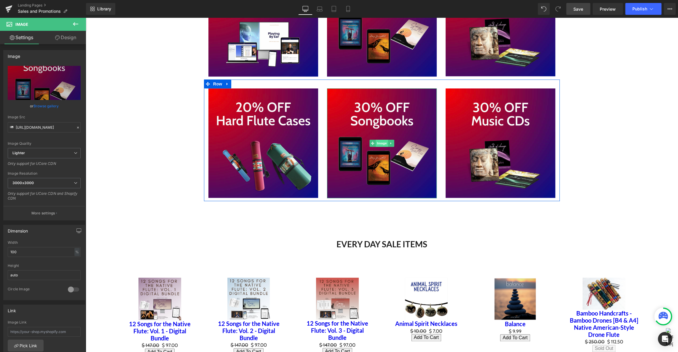
click at [382, 144] on span "Image" at bounding box center [382, 143] width 12 height 7
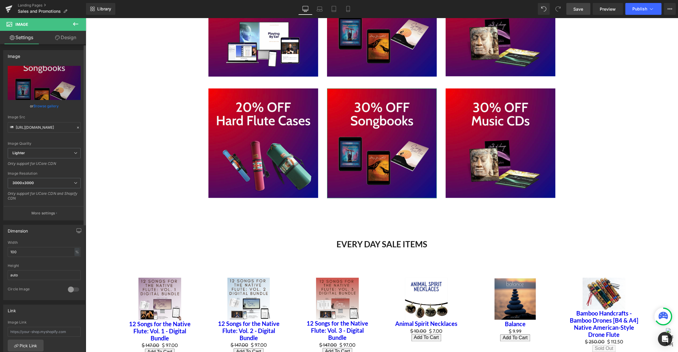
click at [38, 106] on link "Browse gallery" at bounding box center [46, 106] width 25 height 10
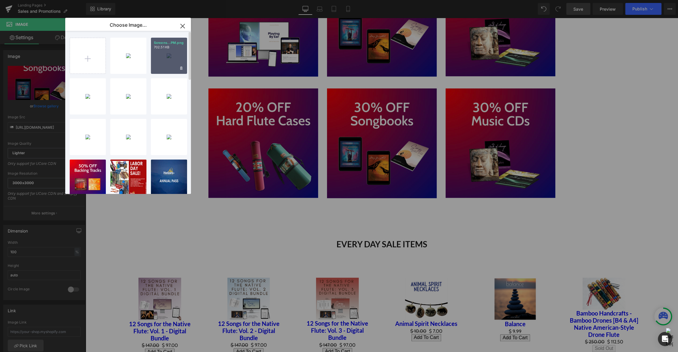
click at [167, 55] on div "Screens...PM.png 702.51 KB" at bounding box center [169, 56] width 36 height 36
type input "[URL][DOMAIN_NAME]"
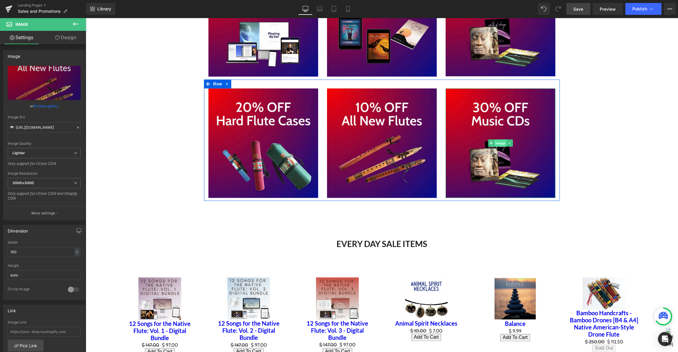
click at [498, 142] on span "Image" at bounding box center [500, 143] width 12 height 7
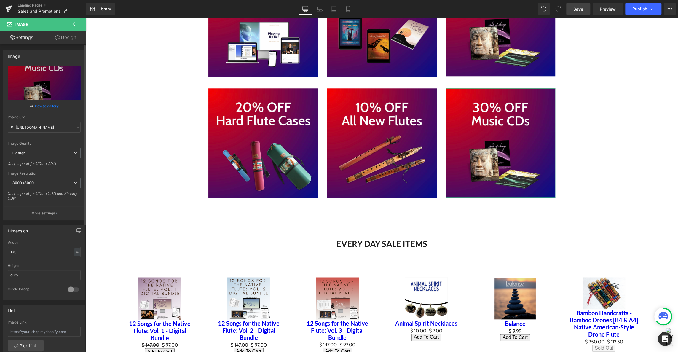
click at [51, 106] on link "Browse gallery" at bounding box center [46, 106] width 25 height 10
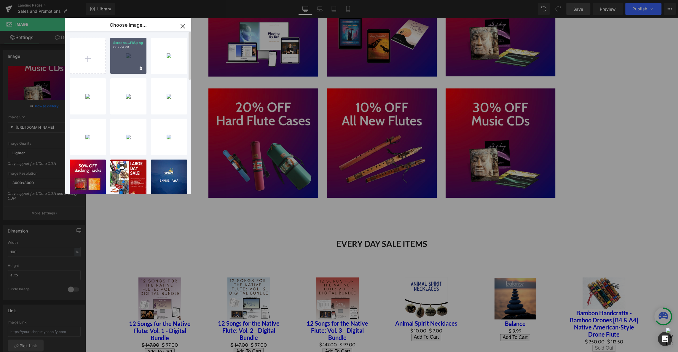
click at [127, 59] on div "Screens...PM.png 667.74 KB" at bounding box center [128, 56] width 36 height 36
type input "[URL][DOMAIN_NAME]"
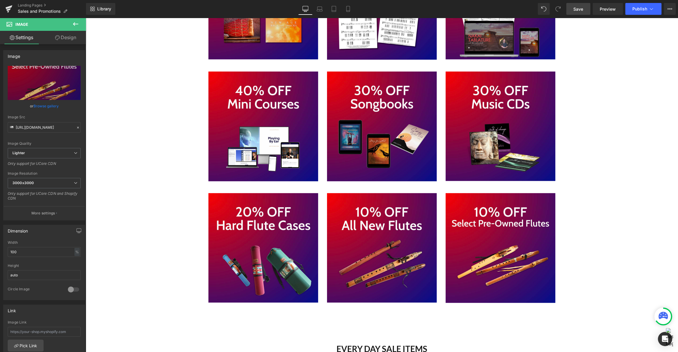
scroll to position [381, 0]
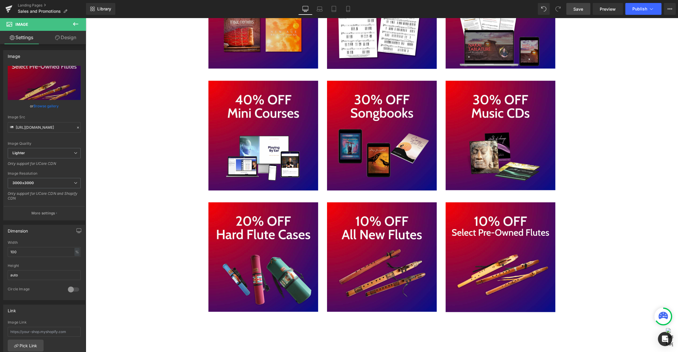
click at [74, 24] on icon at bounding box center [75, 24] width 5 height 4
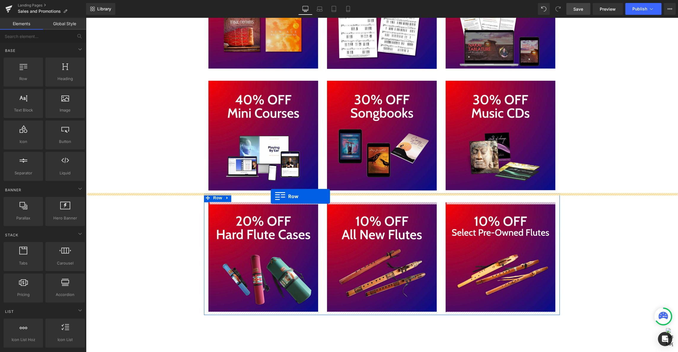
drag, startPoint x: 107, startPoint y: 92, endPoint x: 271, endPoint y: 196, distance: 193.9
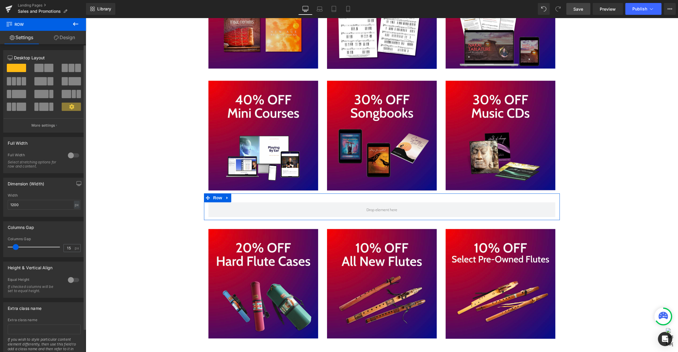
click at [47, 68] on span at bounding box center [48, 68] width 9 height 8
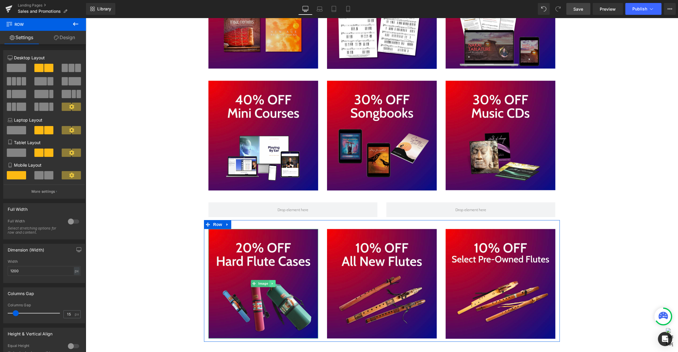
click at [274, 283] on link "Main content" at bounding box center [273, 283] width 6 height 7
click at [271, 284] on link "Main content" at bounding box center [269, 283] width 6 height 7
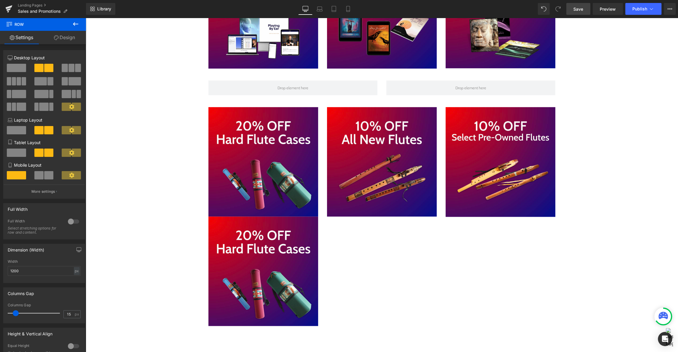
scroll to position [480, 0]
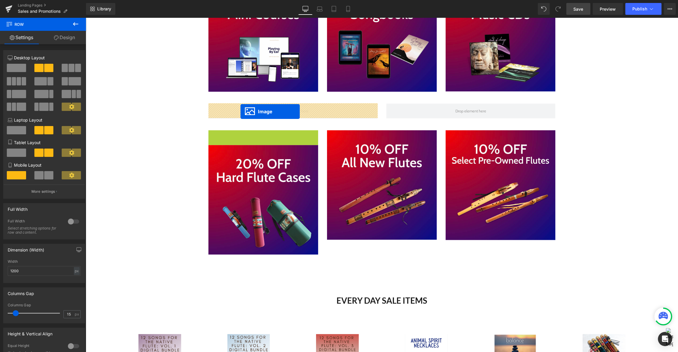
drag, startPoint x: 244, startPoint y: 184, endPoint x: 241, endPoint y: 112, distance: 72.7
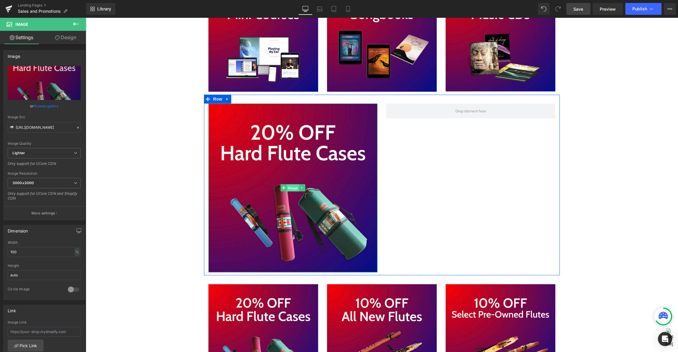
click at [293, 187] on span "Image" at bounding box center [293, 187] width 12 height 7
click at [228, 100] on icon "Main content" at bounding box center [227, 99] width 4 height 4
click at [217, 100] on span "Row" at bounding box center [218, 99] width 12 height 9
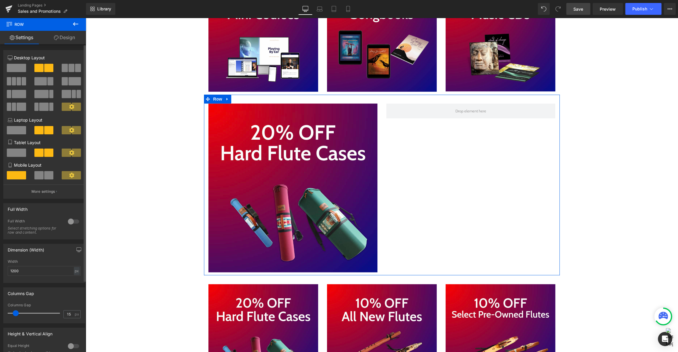
click at [65, 81] on span at bounding box center [65, 81] width 6 height 8
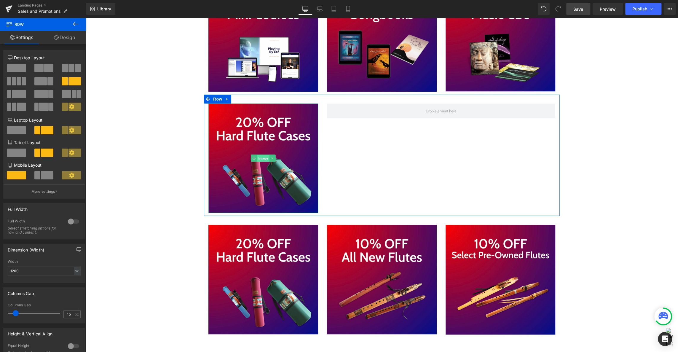
click at [266, 158] on span "Image" at bounding box center [263, 158] width 12 height 7
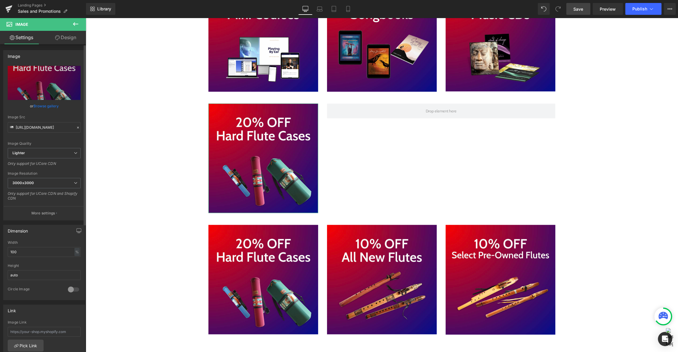
click at [43, 105] on link "Browse gallery" at bounding box center [46, 106] width 25 height 10
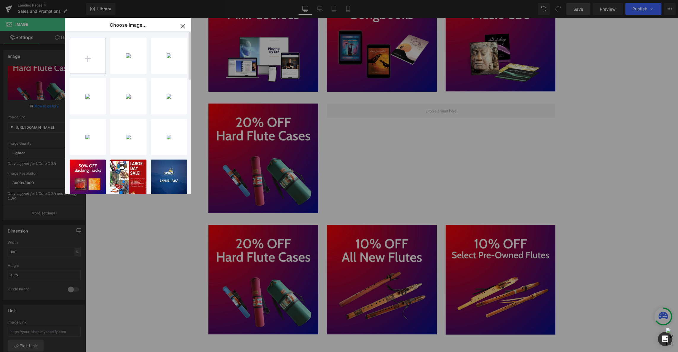
click at [85, 55] on input "file" at bounding box center [88, 56] width 36 height 36
type input "C:\fakepath\Screenshot [DATE] 1.13.31 PM.png"
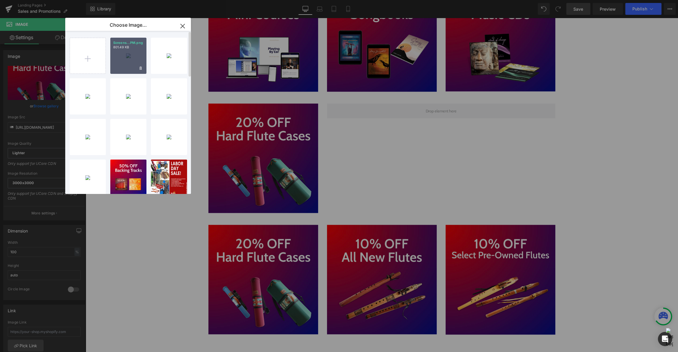
click at [134, 58] on div "Screens...PM.png 801.49 KB" at bounding box center [128, 56] width 36 height 36
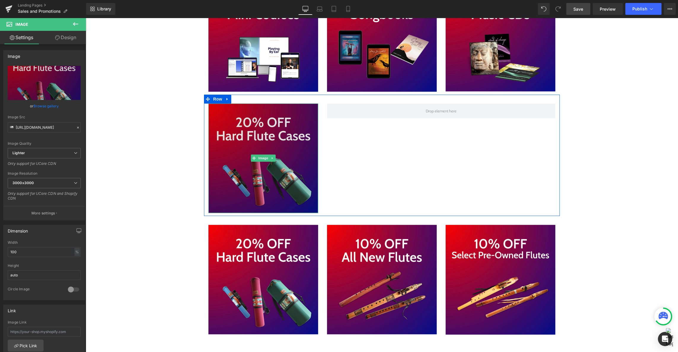
click at [270, 171] on img "Main content" at bounding box center [263, 157] width 110 height 109
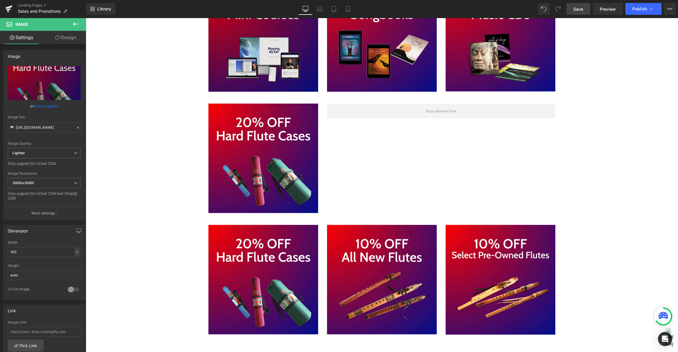
click at [264, 49] on img "Main content" at bounding box center [263, 37] width 110 height 110
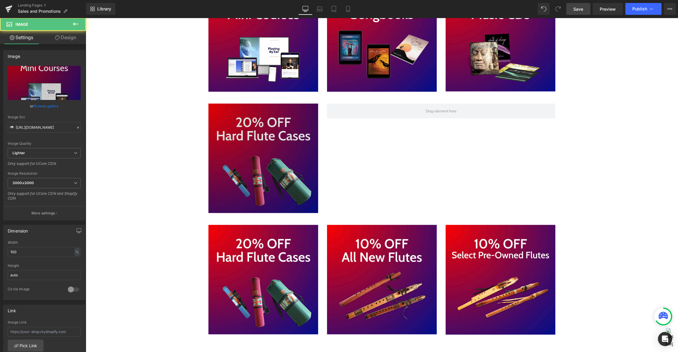
click at [268, 147] on img "Main content" at bounding box center [263, 157] width 110 height 109
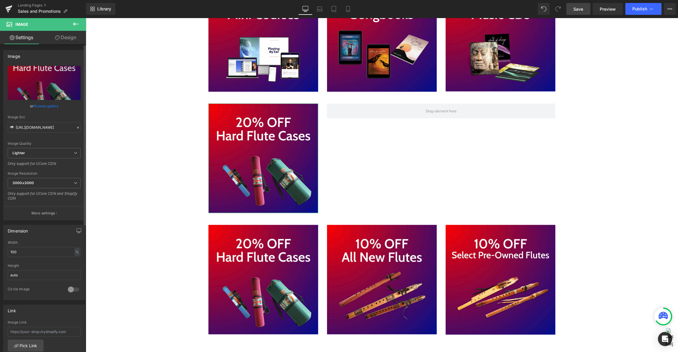
click at [41, 106] on link "Browse gallery" at bounding box center [46, 106] width 25 height 10
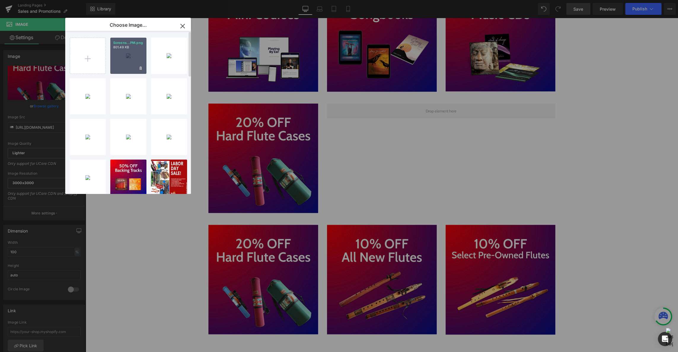
click at [123, 59] on div "Screens...PM.png 801.49 KB" at bounding box center [128, 56] width 36 height 36
type input "[URL][DOMAIN_NAME]"
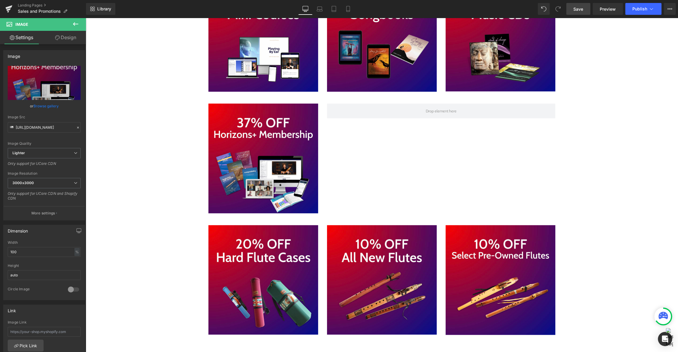
click at [77, 22] on icon at bounding box center [75, 23] width 7 height 7
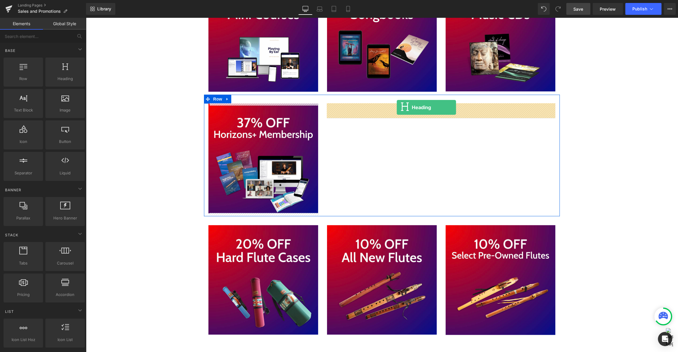
drag, startPoint x: 155, startPoint y: 87, endPoint x: 397, endPoint y: 107, distance: 242.9
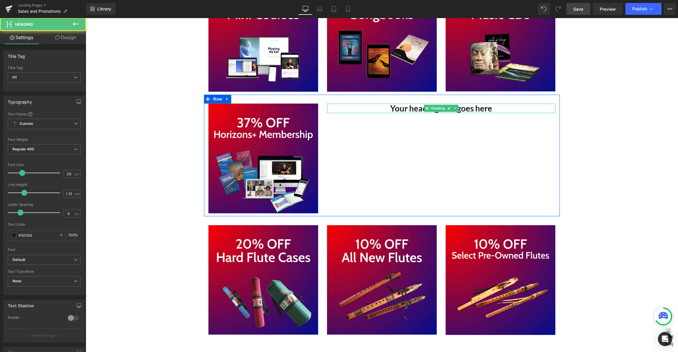
click at [424, 110] on span "Main content" at bounding box center [427, 108] width 6 height 7
click at [407, 109] on h1 "Your heading text goes here" at bounding box center [441, 107] width 228 height 9
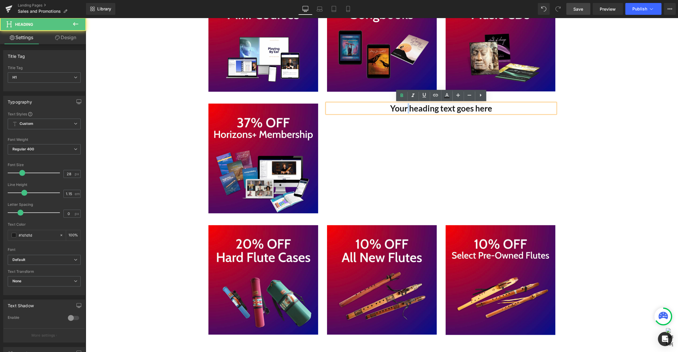
click at [407, 109] on h1 "Your heading text goes here" at bounding box center [441, 107] width 228 height 9
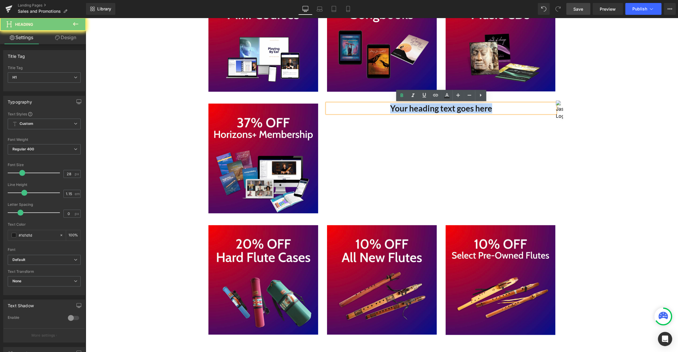
click at [407, 109] on h1 "Your heading text goes here" at bounding box center [441, 107] width 228 height 9
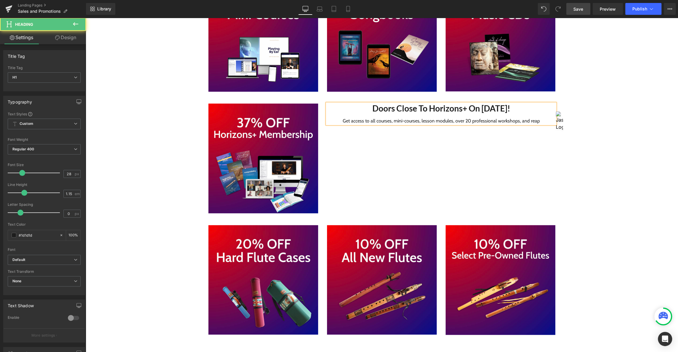
click at [399, 120] on div "Get access to all courses, mini-courses, lesson modules, over 20 professional w…" at bounding box center [441, 120] width 228 height 5
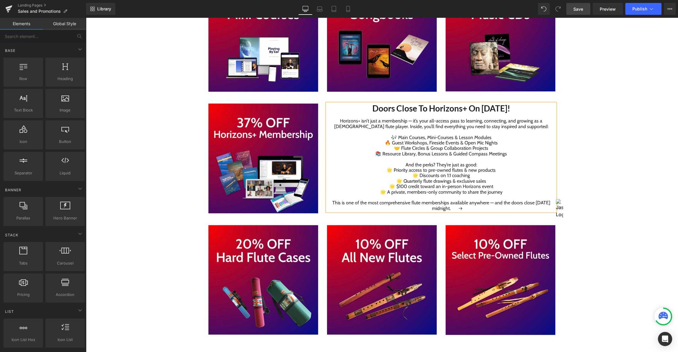
click at [570, 180] on div "Image Row Image Image Image Row Image Image Image Row Image Doors Close To Hori…" at bounding box center [382, 326] width 593 height 1504
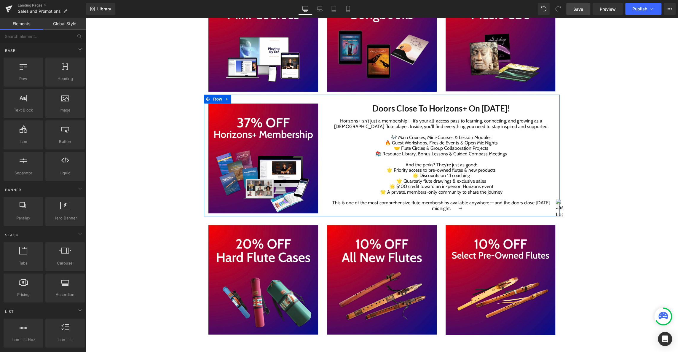
click at [315, 99] on div "Image Doors Close To Horizons+ On [DATE]! Horizons+ isn’t just a membership — i…" at bounding box center [382, 156] width 356 height 122
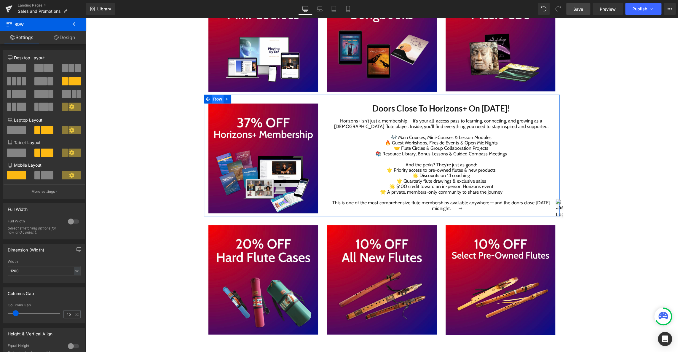
click at [217, 99] on span "Row" at bounding box center [218, 99] width 12 height 9
click at [60, 36] on link "Design" at bounding box center [64, 37] width 43 height 13
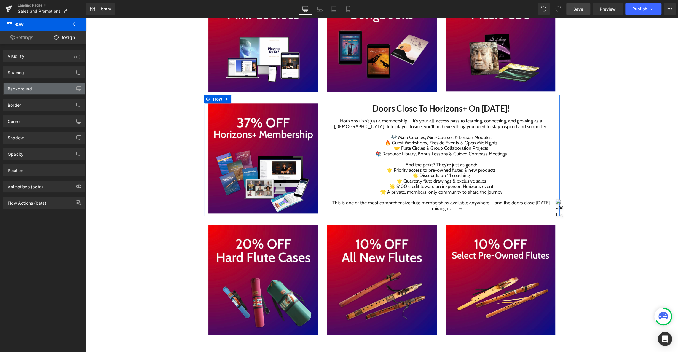
click at [33, 88] on div "Background" at bounding box center [44, 88] width 81 height 11
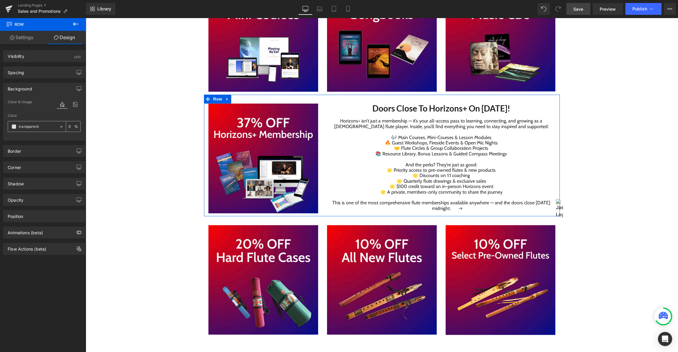
click at [24, 126] on input "transparent" at bounding box center [38, 126] width 38 height 7
click at [13, 126] on span at bounding box center [14, 126] width 5 height 5
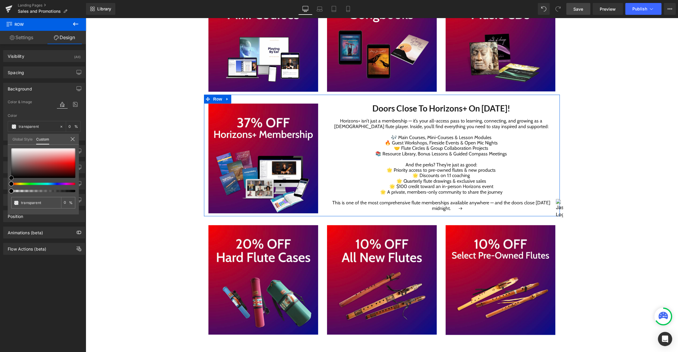
type input "#393131"
type input "100"
type input "#393131"
type input "100"
type input "#443535"
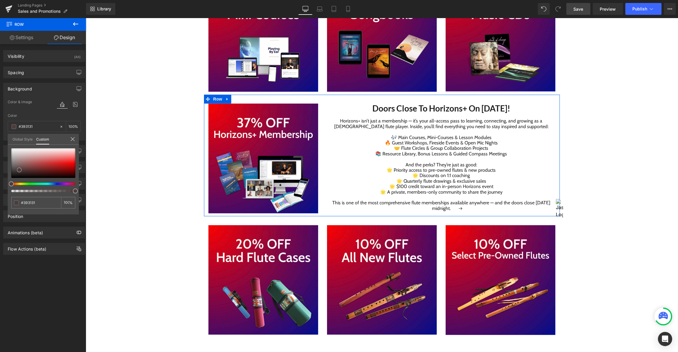
type input "#443535"
type input "#543f3f"
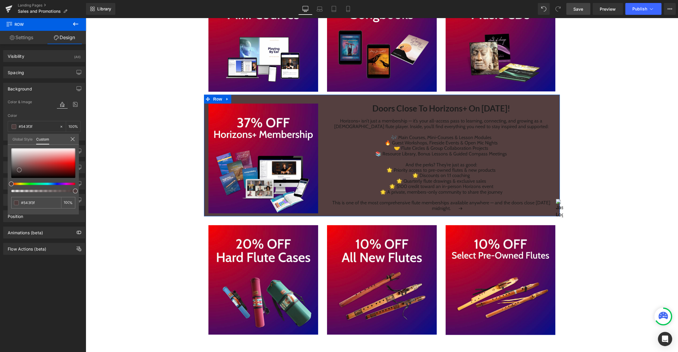
type input "#704c4c"
type input "#825353"
type input "#925757"
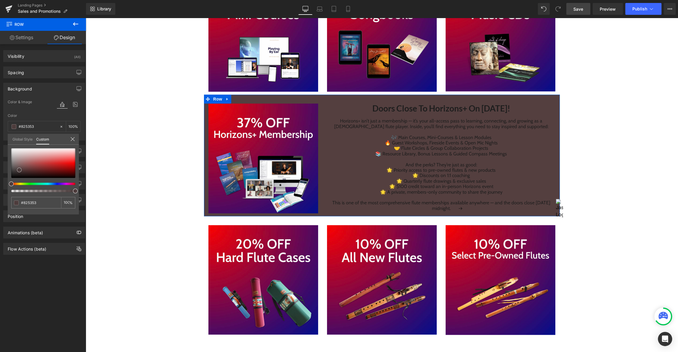
type input "#925757"
type input "#9d5c5c"
type input "#a55f5f"
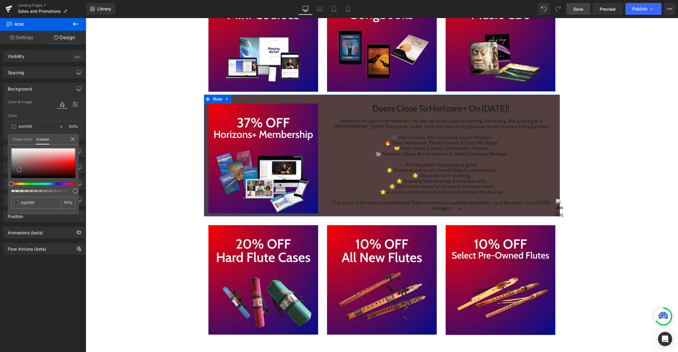
type input "#ab6363"
type input "#af6868"
type input "#b26a6a"
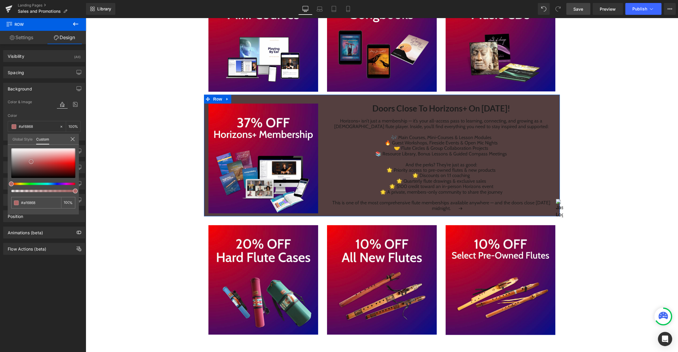
type input "#b26a6a"
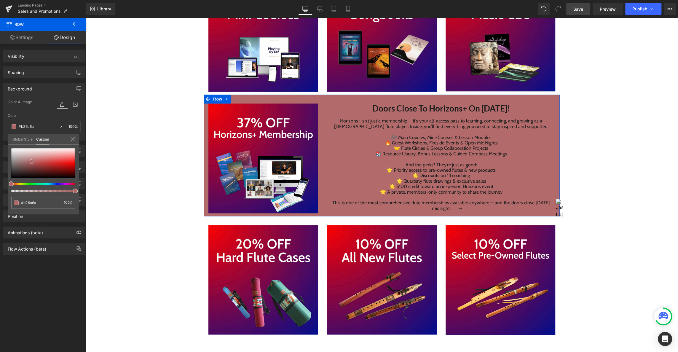
type input "#b77070"
type input "#bc7575"
type input "#bf7777"
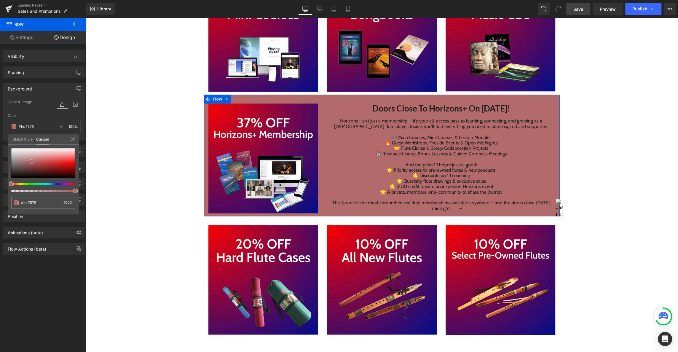
type input "#bf7777"
type input "#c07c7c"
type input "#c58181"
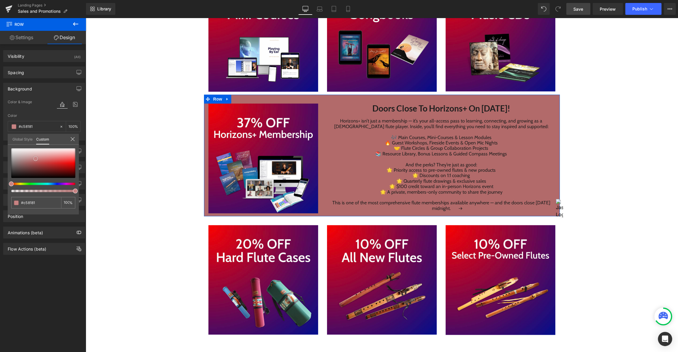
type input "#c68080"
type input "#c78383"
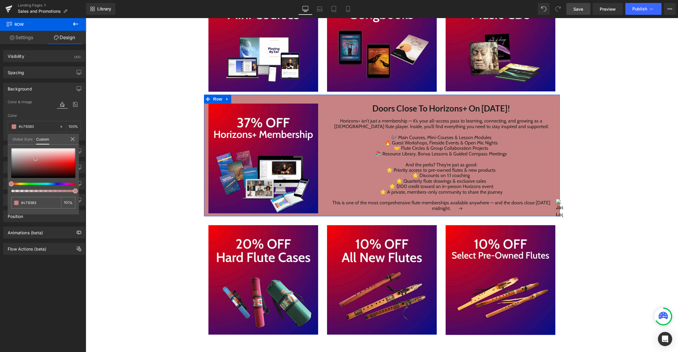
type input "#ca8686"
type input "#cb8a8a"
type input "#ce8b8b"
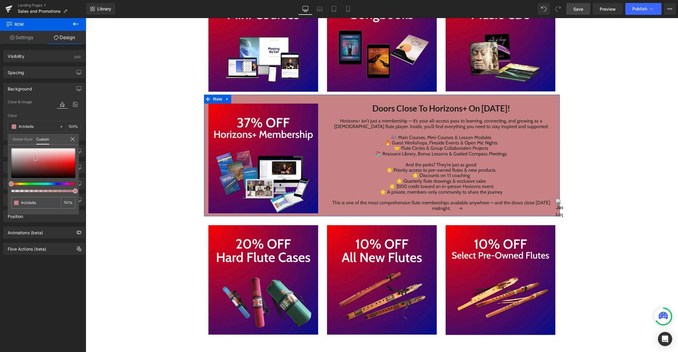
type input "#ce8b8b"
type input "#d18d8d"
type input "#d49090"
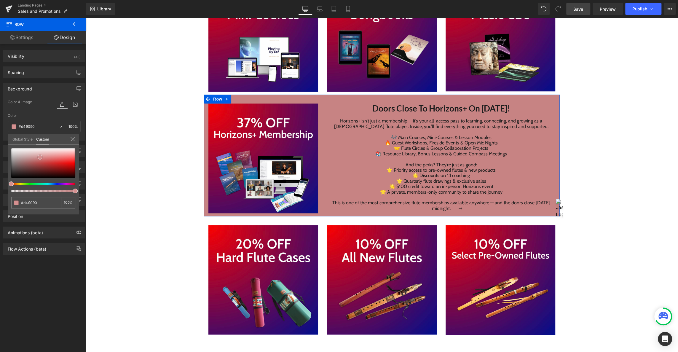
type input "#d79393"
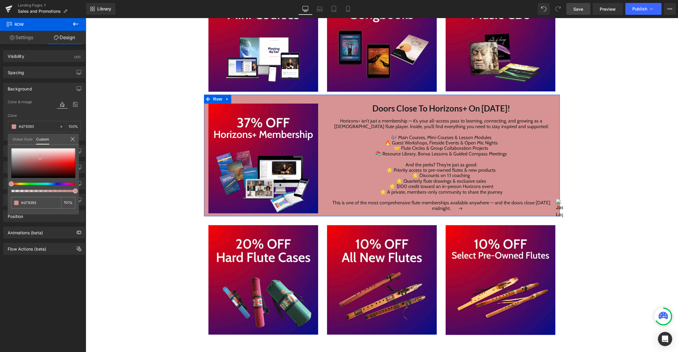
type input "#d89696"
type input "#d99696"
type input "#da9999"
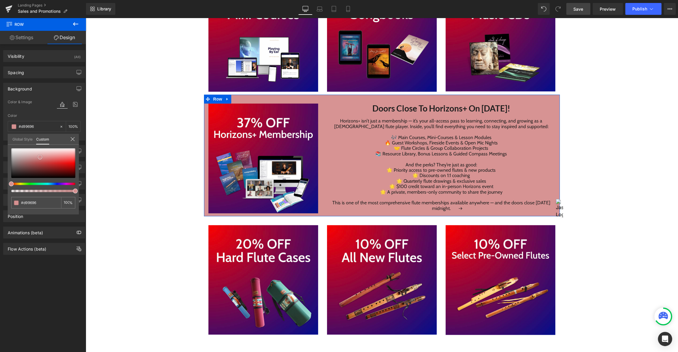
type input "#da9999"
type input "#dc9c9c"
type input "#dd9c9c"
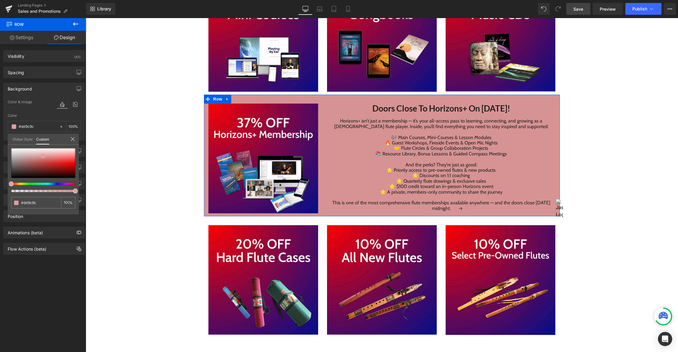
type input "#df9f9f"
type input "#e0a3a3"
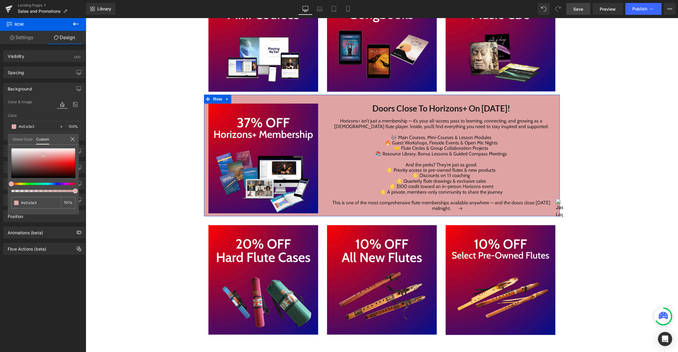
type input "#e2abab"
type input "#e6b6b6"
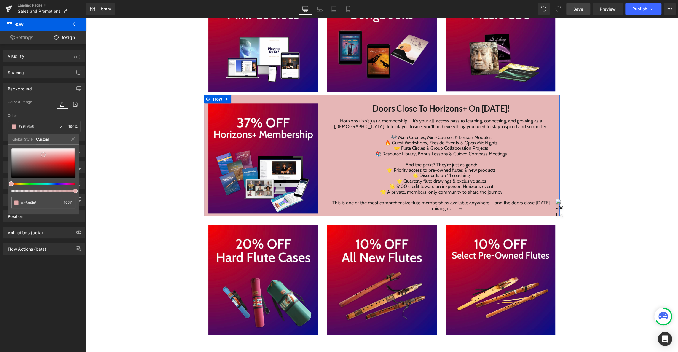
type input "#eac1c1"
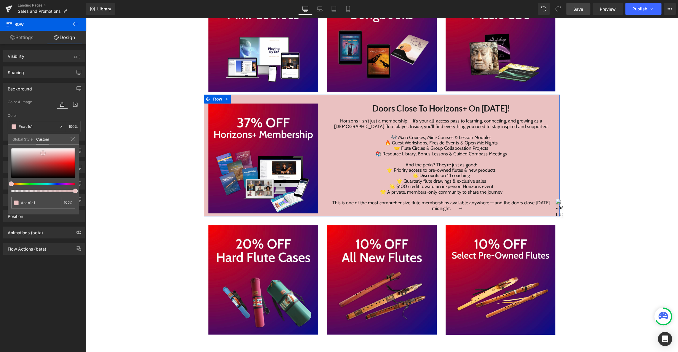
drag, startPoint x: 16, startPoint y: 172, endPoint x: 43, endPoint y: 153, distance: 32.6
click at [43, 153] on div at bounding box center [43, 163] width 64 height 30
type input "#eaccc2"
type input "#ead2c2"
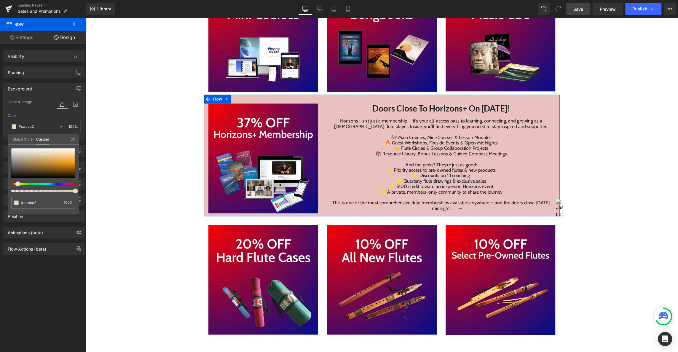
type input "#ead2c2"
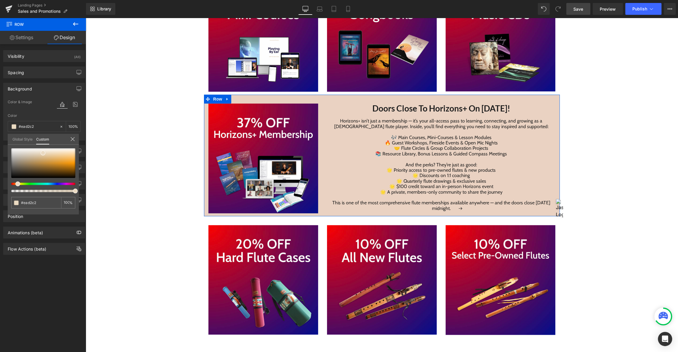
type input "#eae1c2"
type input "#eae4c2"
type input "#eae6c2"
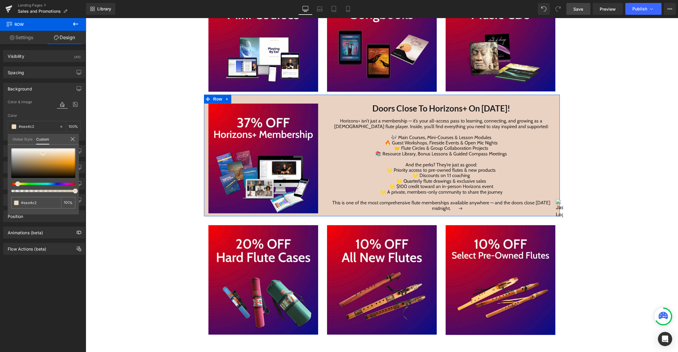
type input "#eae6c2"
type input "#e8eac2"
type input "#e5eac2"
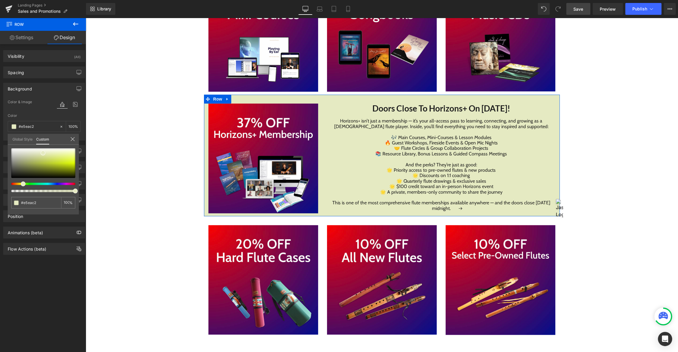
type input "#e6eac2"
type input "#eaeac2"
drag, startPoint x: 11, startPoint y: 184, endPoint x: 19, endPoint y: 184, distance: 8.6
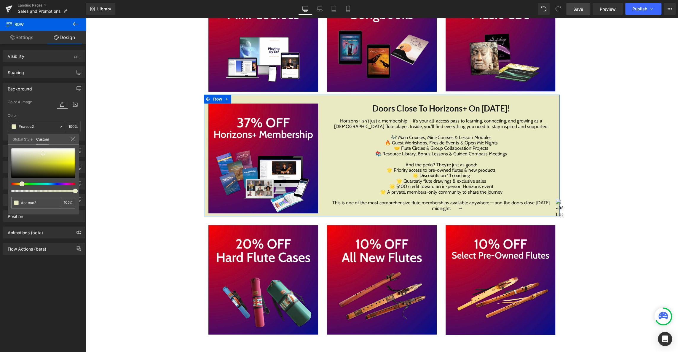
click at [19, 184] on div at bounding box center [41, 184] width 64 height 2
type input "#e8e8be"
type input "#e5e5b7"
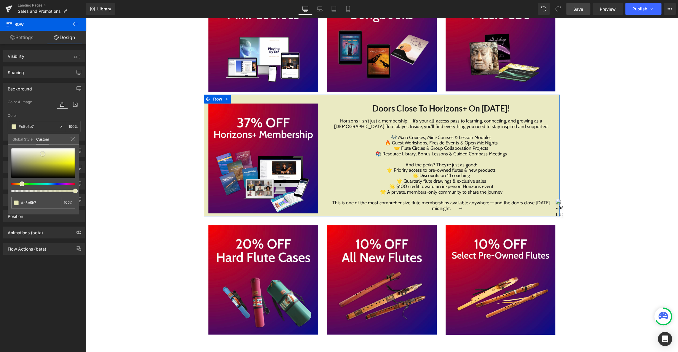
type input "#e6e6b6"
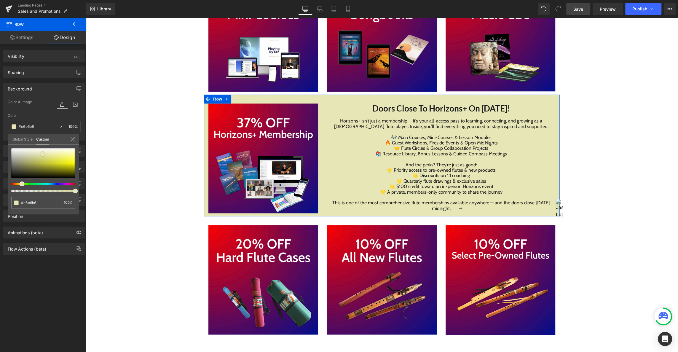
type input "#e8e8b9"
type input "#ebebbb"
type input "#ececbf"
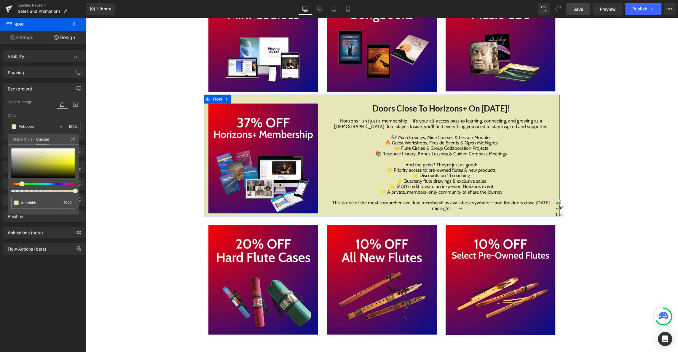
type input "#ececbf"
type input "#eeeec2"
type input "#eeeec3"
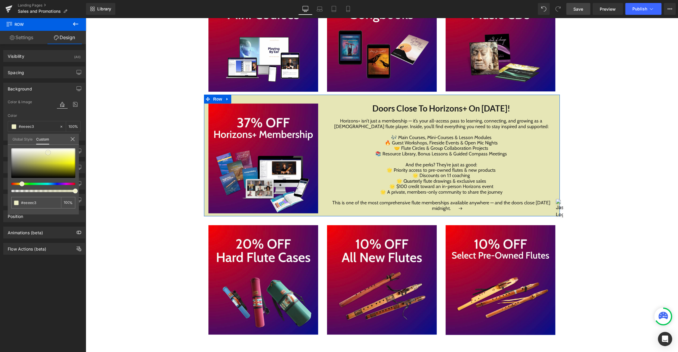
type input "#efefc7"
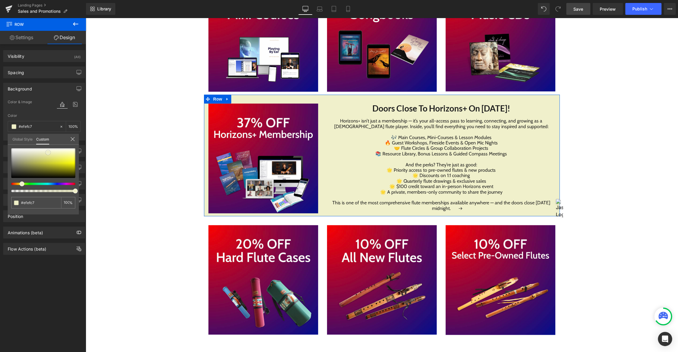
type input "#f0f0cb"
type input "#f2f2d3"
type input "#f4f4d6"
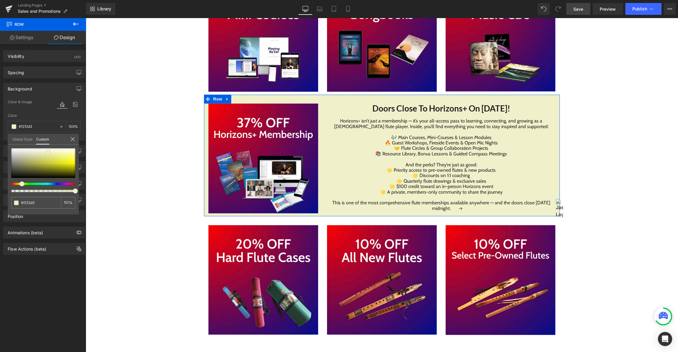
type input "#f4f4d6"
type input "#f5f5da"
type input "#f6f6de"
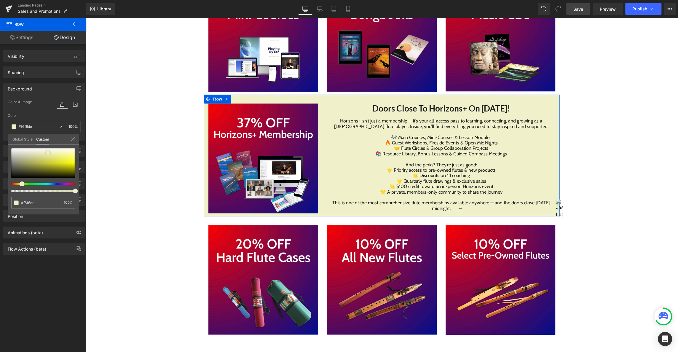
type input "#f7f7e2"
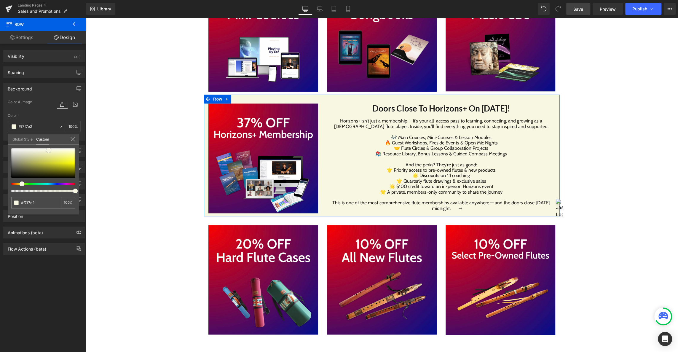
type input "#f8f8e7"
type input "#f9f9e6"
type input "#fafae5"
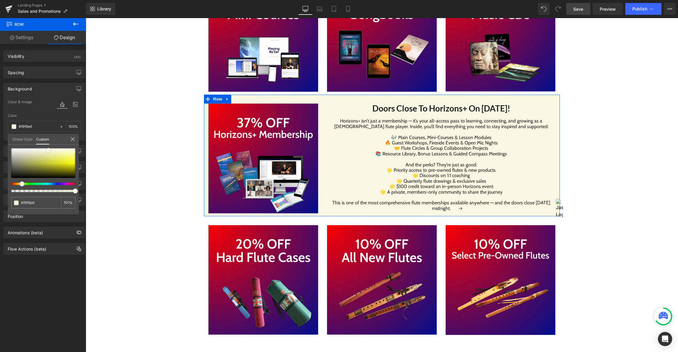
type input "#fafae5"
type input "#fbfbe4"
type input "#f9f9db"
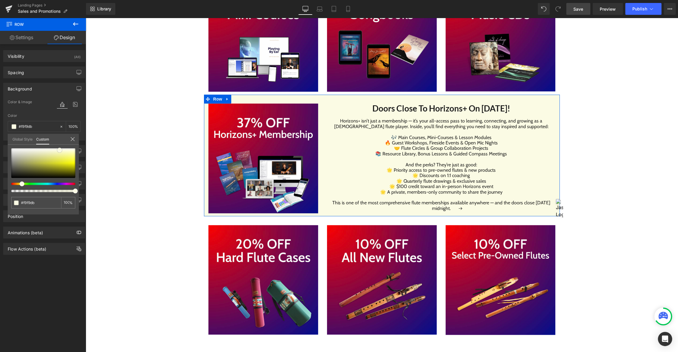
type input "#f6f6d4"
type input "#f4f4cc"
type input "#f3f3c8"
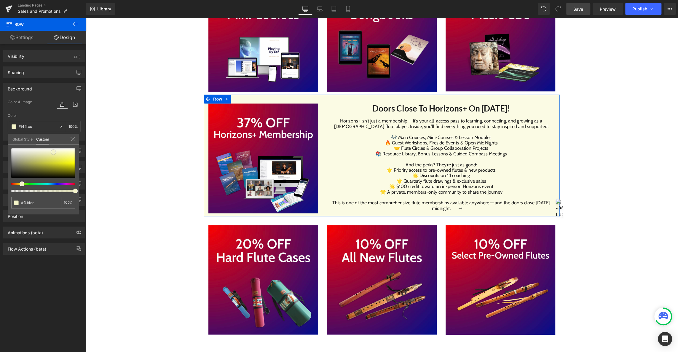
type input "#f3f3c8"
type input "#f2f2c4"
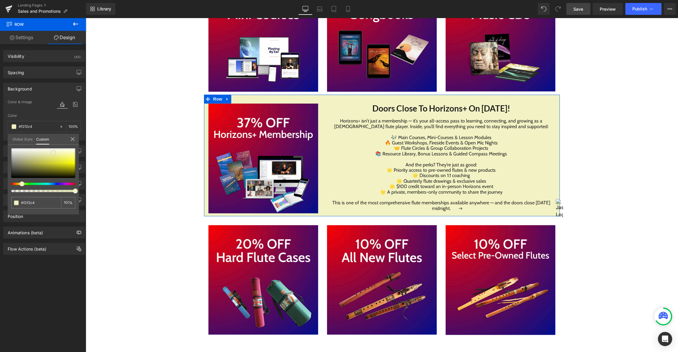
type input "#f1f1c0"
type input "#f1f1bf"
type input "#f3f3be"
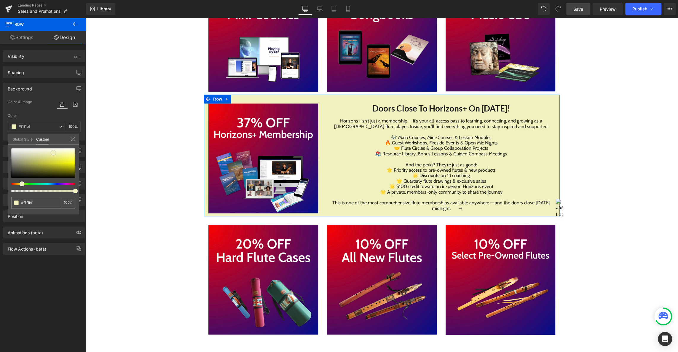
type input "#f3f3be"
type input "#f3f3c2"
type input "#f3f3c3"
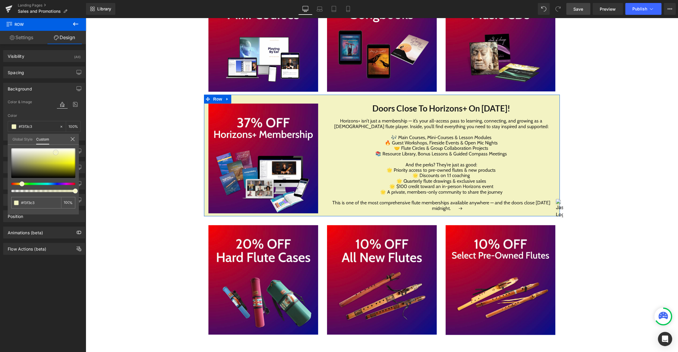
type input "#f4f4c6"
type input "#f5f5c6"
type input "#f6f6ca"
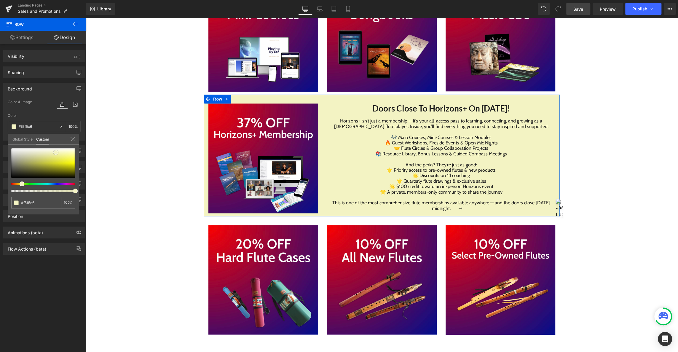
type input "#f6f6ca"
type input "#f7f7ce"
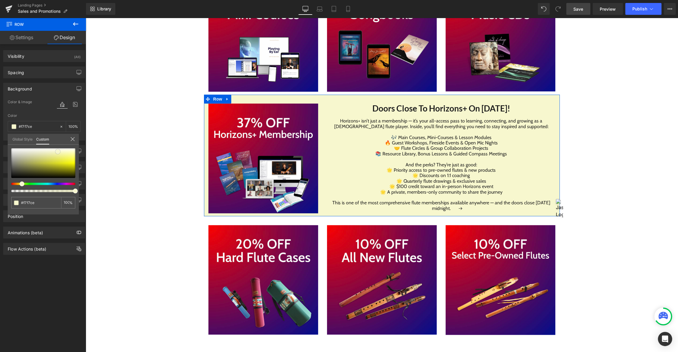
type input "#f7f7d3"
type input "#f8f8d2"
type input "#f8f8d7"
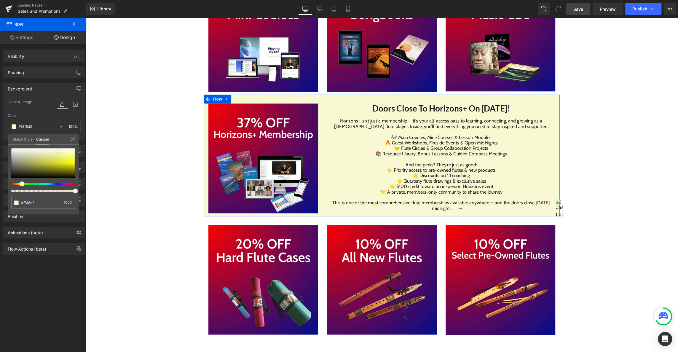
type input "#f8f8d7"
type input "#f9f9d7"
type input "#f7f7d3"
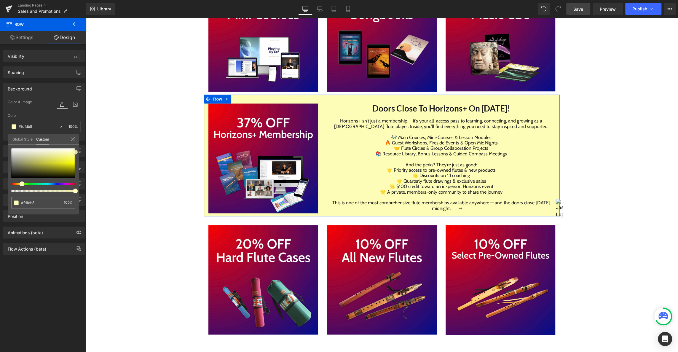
drag, startPoint x: 42, startPoint y: 151, endPoint x: 76, endPoint y: 150, distance: 33.5
click at [76, 150] on span at bounding box center [75, 152] width 5 height 5
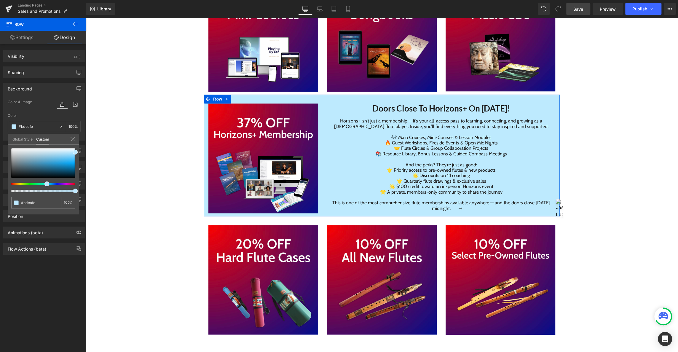
drag, startPoint x: 21, startPoint y: 184, endPoint x: 44, endPoint y: 183, distance: 22.9
click at [44, 183] on div at bounding box center [41, 184] width 64 height 2
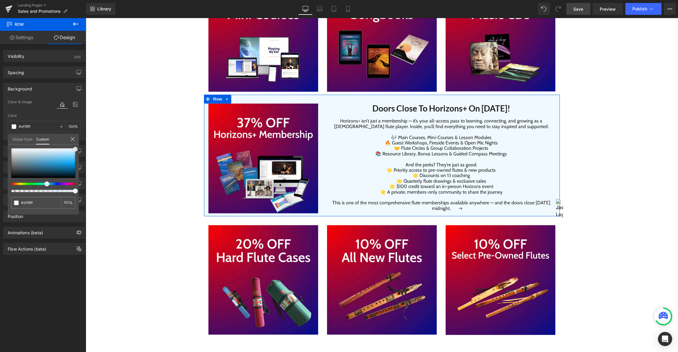
drag, startPoint x: 75, startPoint y: 151, endPoint x: 78, endPoint y: 148, distance: 4.6
click at [78, 148] on div "#eff9ff 100 %" at bounding box center [43, 181] width 71 height 66
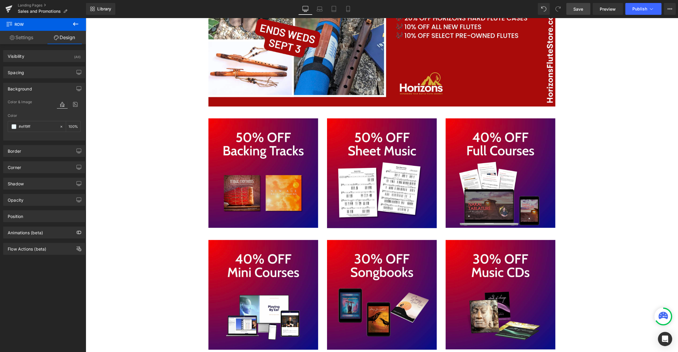
scroll to position [253, 0]
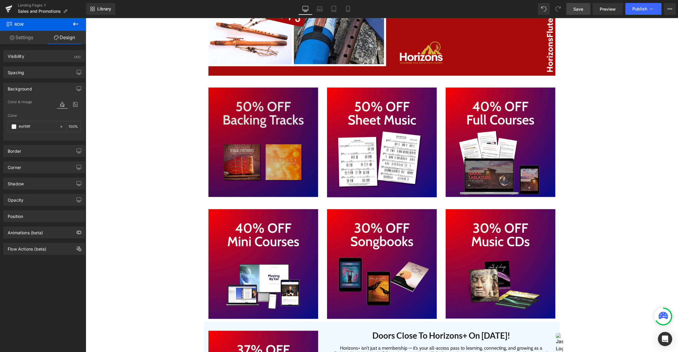
click at [281, 136] on img "Main content" at bounding box center [263, 141] width 110 height 109
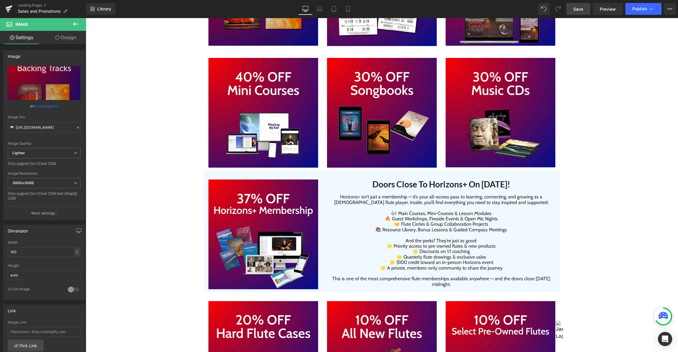
scroll to position [430, 0]
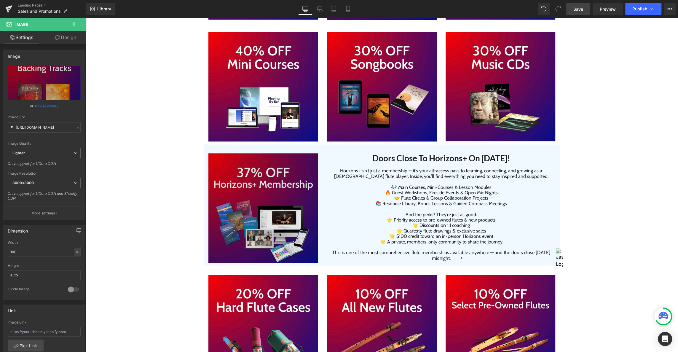
click at [275, 213] on img "Main content" at bounding box center [263, 208] width 110 height 110
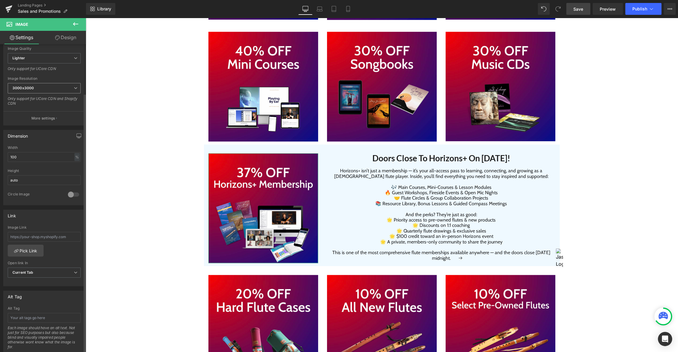
scroll to position [96, 0]
click at [32, 233] on input "text" at bounding box center [44, 235] width 73 height 10
paste input "[URL][DOMAIN_NAME]"
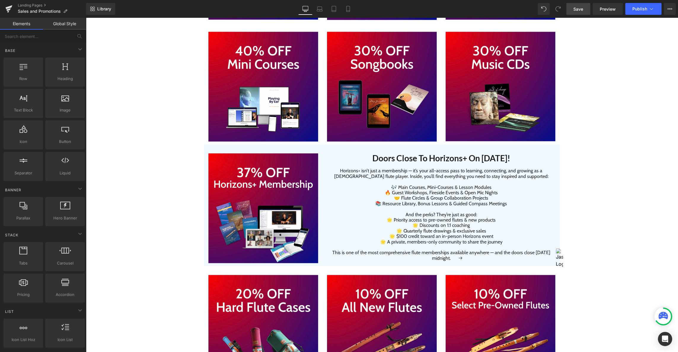
scroll to position [0, 0]
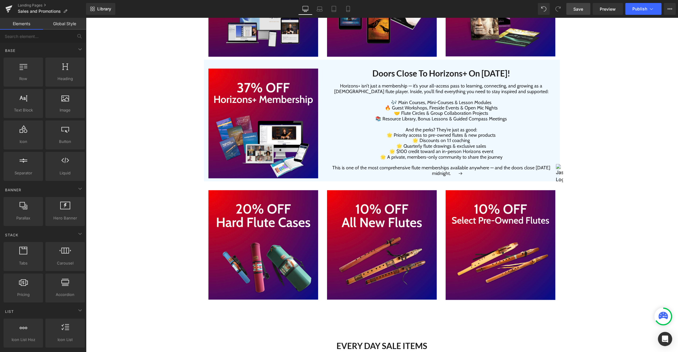
scroll to position [520, 0]
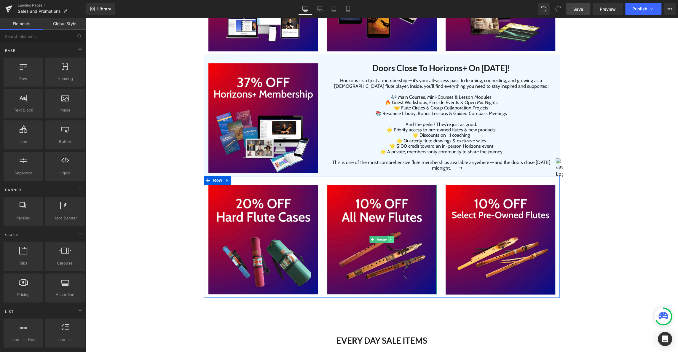
click at [394, 238] on img "Main content" at bounding box center [382, 239] width 110 height 109
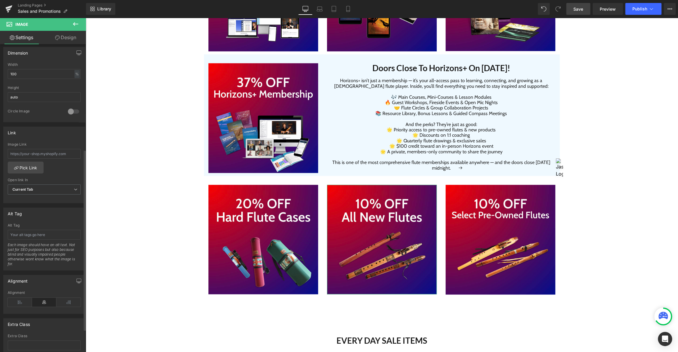
scroll to position [200, 0]
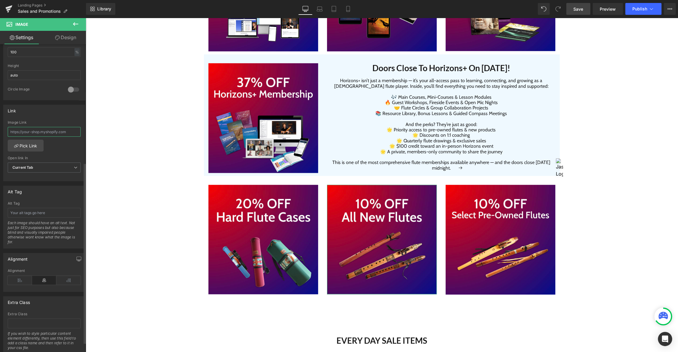
click at [28, 128] on input "text" at bounding box center [44, 132] width 73 height 10
paste input "[URL][DOMAIN_NAME]"
click at [58, 143] on div "[URL][DOMAIN_NAME] Image Link [URL][DOMAIN_NAME] Pick Link Current Tab New Tab …" at bounding box center [44, 150] width 81 height 61
click at [75, 22] on icon at bounding box center [75, 23] width 7 height 7
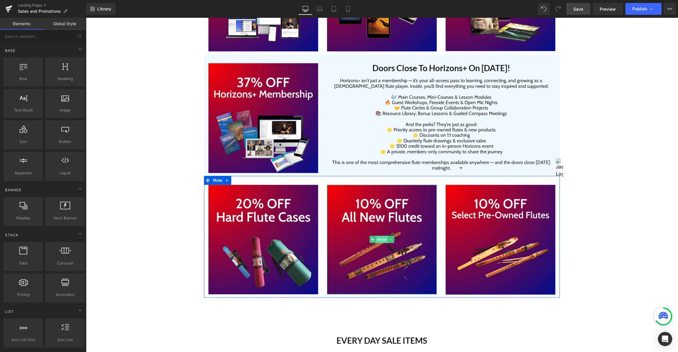
click at [383, 239] on span "Image" at bounding box center [382, 239] width 12 height 7
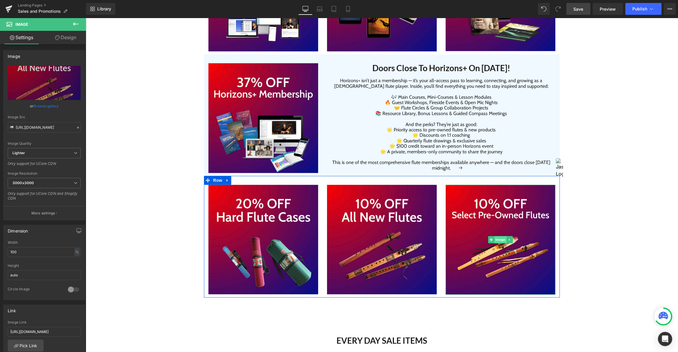
click at [502, 240] on span "Image" at bounding box center [500, 239] width 12 height 7
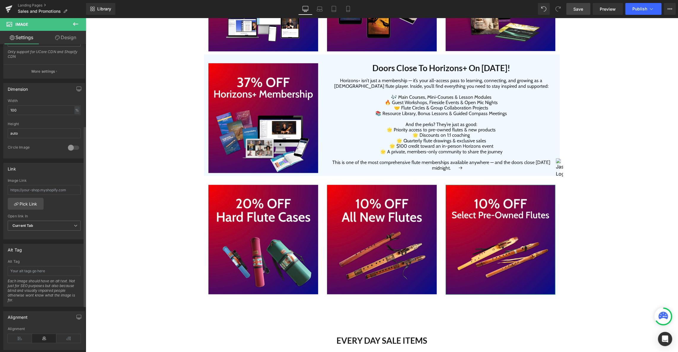
scroll to position [146, 0]
click at [26, 183] on input "text" at bounding box center [44, 186] width 73 height 10
paste input "[URL][DOMAIN_NAME]"
click at [130, 195] on div "Image Row Image Image Image Row Image Image Image Row Image Doors Close To Hori…" at bounding box center [382, 285] width 593 height 1504
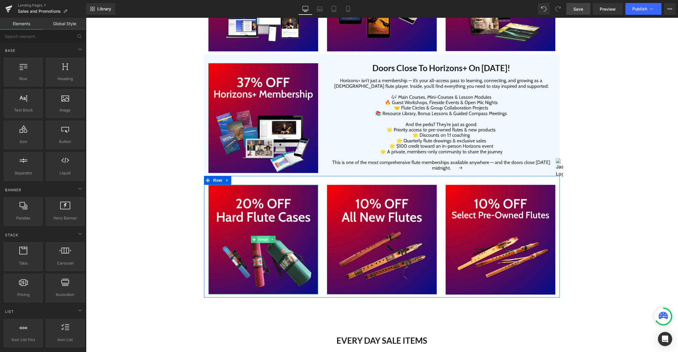
click at [260, 239] on span "Image" at bounding box center [263, 239] width 12 height 7
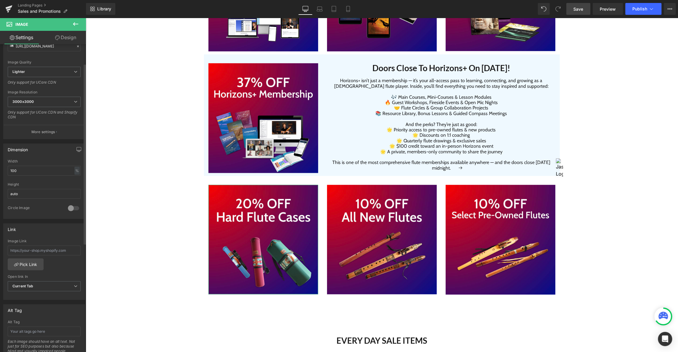
scroll to position [86, 0]
click at [26, 243] on input "text" at bounding box center [44, 246] width 73 height 10
paste input "[URL][DOMAIN_NAME]"
click at [180, 193] on div "Image Row Image Image Image Row Image Image Image Row Image Doors Close To Hori…" at bounding box center [382, 285] width 593 height 1504
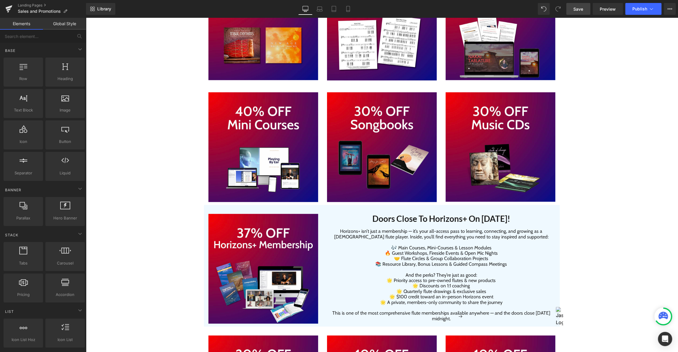
scroll to position [367, 0]
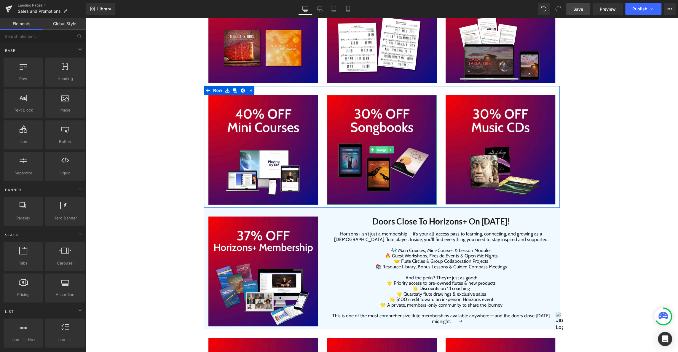
click at [383, 150] on span "Image" at bounding box center [382, 149] width 12 height 7
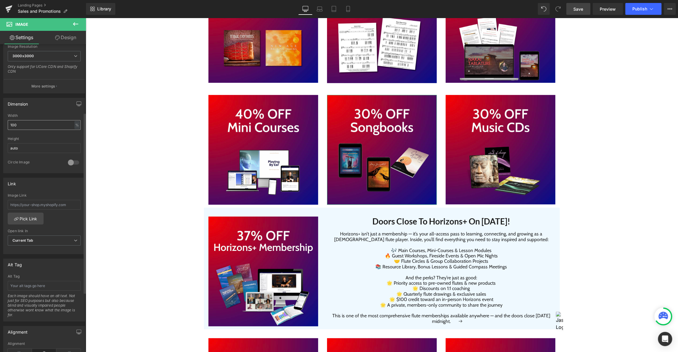
scroll to position [164, 0]
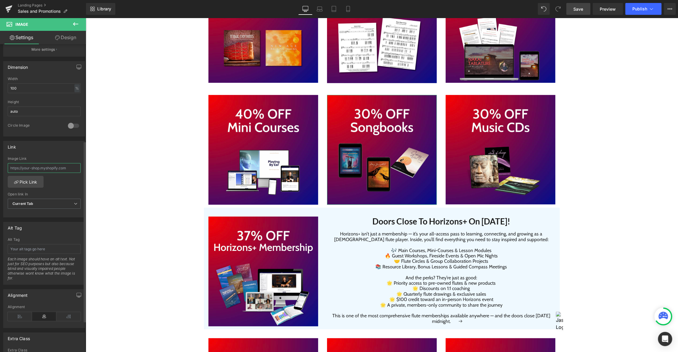
click at [39, 166] on input "text" at bounding box center [44, 168] width 73 height 10
paste input "[URL][DOMAIN_NAME]"
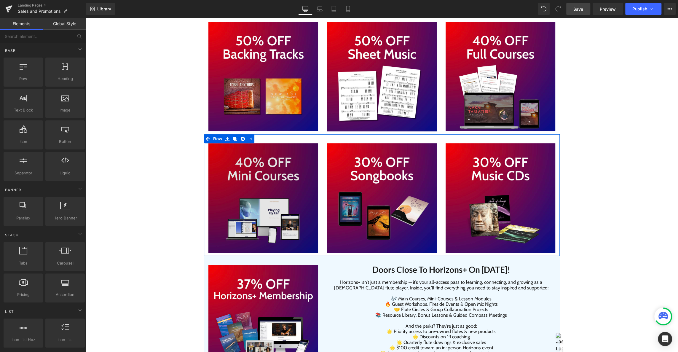
scroll to position [318, 0]
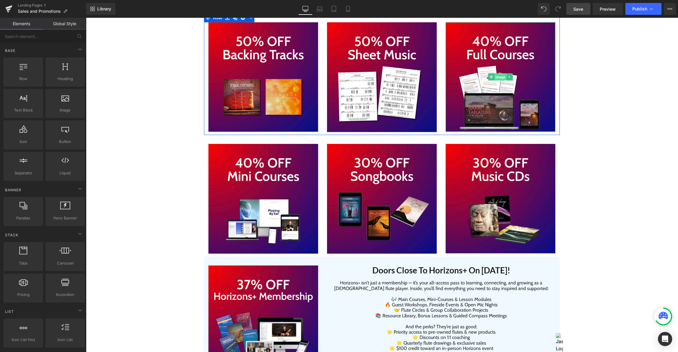
click at [495, 75] on span "Image" at bounding box center [500, 77] width 12 height 7
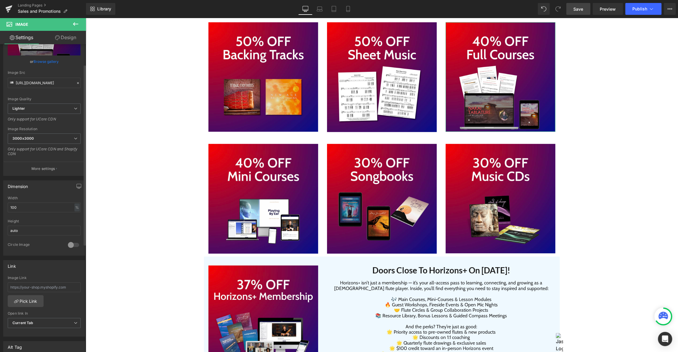
scroll to position [128, 0]
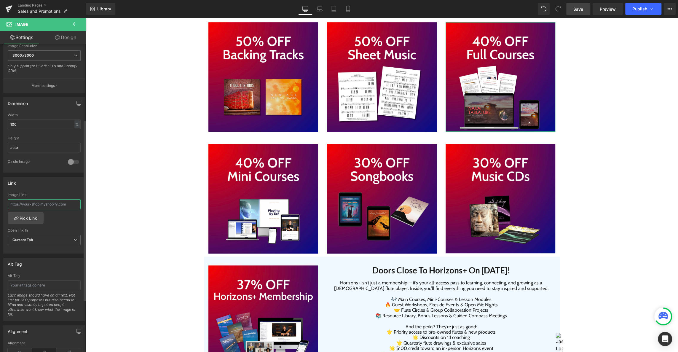
click at [34, 201] on input "text" at bounding box center [44, 204] width 73 height 10
paste input "[URL][DOMAIN_NAME]"
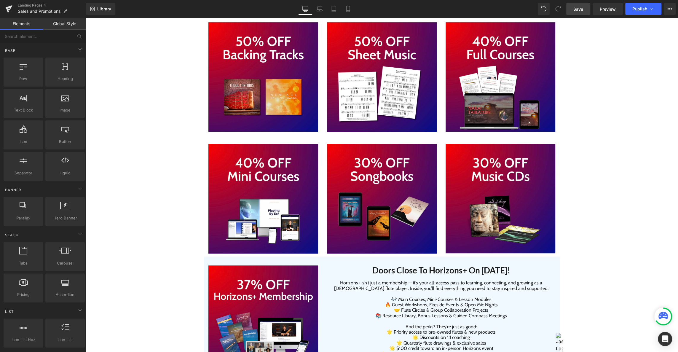
click at [262, 200] on span "Image" at bounding box center [263, 198] width 12 height 7
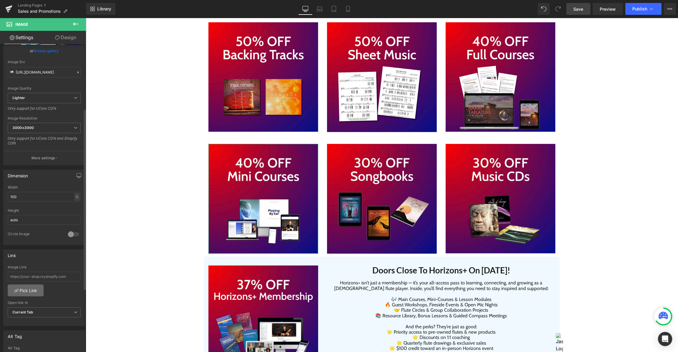
scroll to position [109, 0]
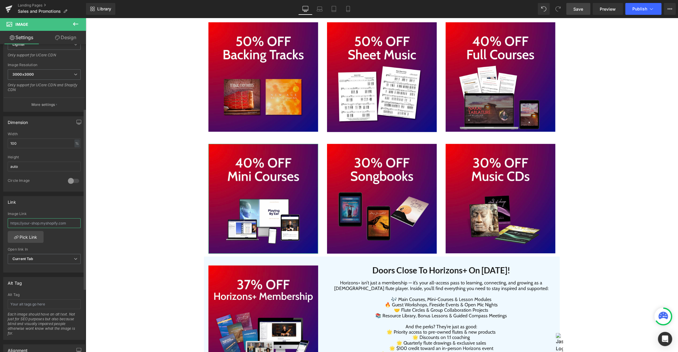
click at [29, 218] on input "text" at bounding box center [44, 223] width 73 height 10
paste input "[URL][DOMAIN_NAME]"
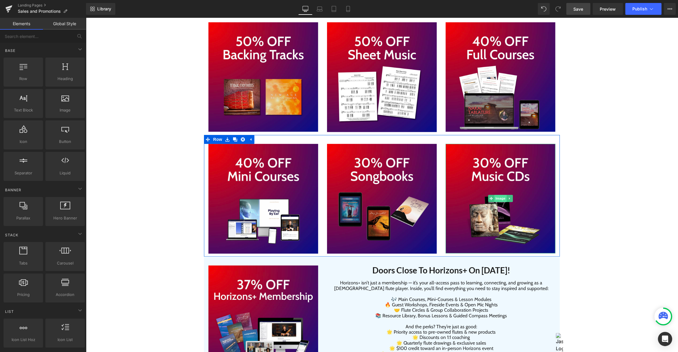
click at [501, 199] on span "Image" at bounding box center [500, 198] width 12 height 7
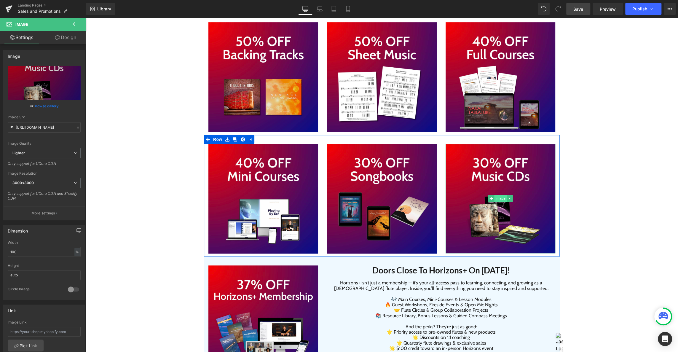
click at [501, 198] on span "Image" at bounding box center [500, 198] width 12 height 7
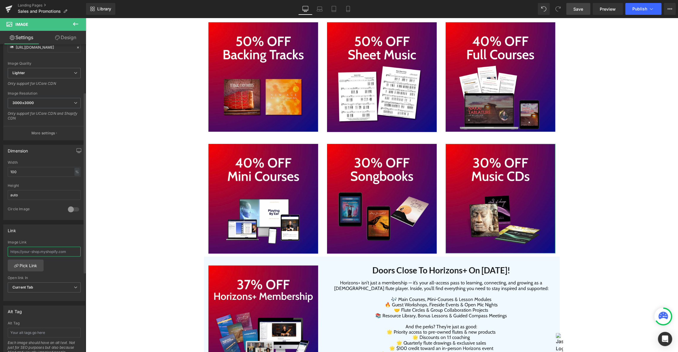
click at [26, 249] on input "text" at bounding box center [44, 252] width 73 height 10
paste input "[URL][DOMAIN_NAME]"
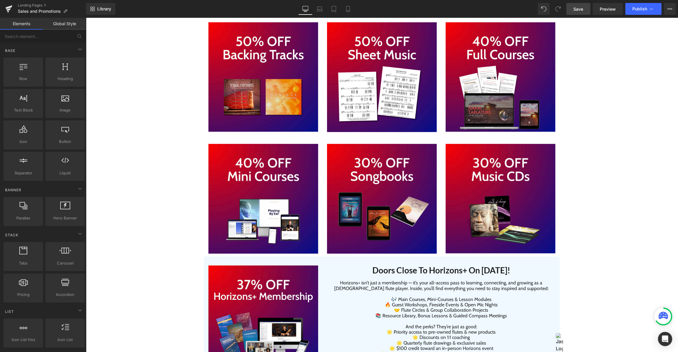
click at [382, 78] on span "Image" at bounding box center [382, 77] width 12 height 7
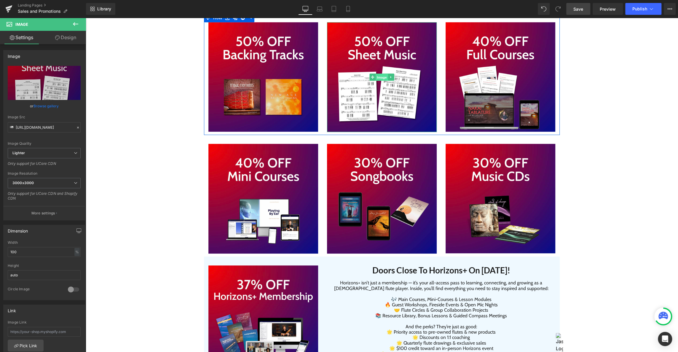
click at [385, 79] on span "Image" at bounding box center [382, 77] width 12 height 7
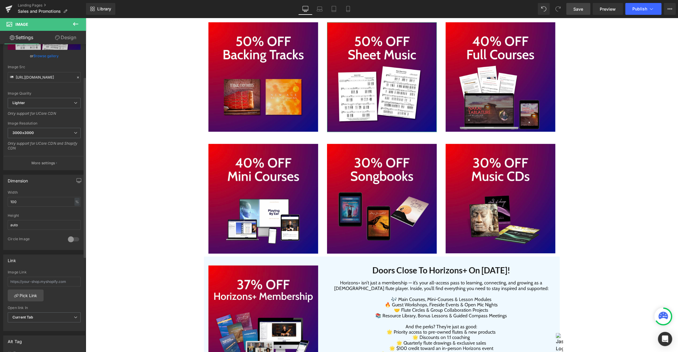
scroll to position [56, 0]
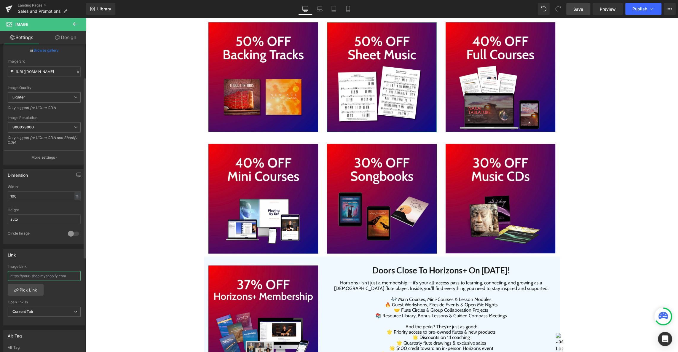
click at [31, 274] on input "text" at bounding box center [44, 276] width 73 height 10
paste input "[URL][DOMAIN_NAME]"
click at [255, 77] on link "Image" at bounding box center [251, 76] width 18 height 7
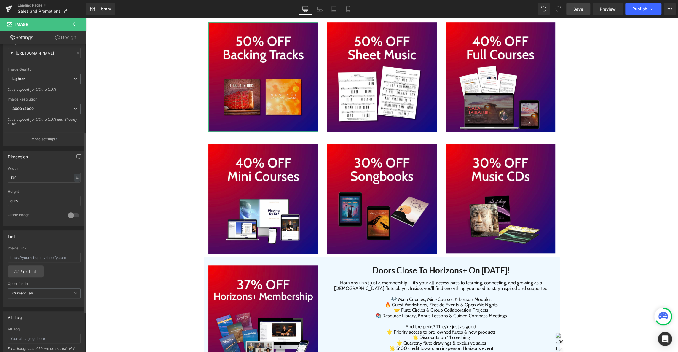
scroll to position [149, 0]
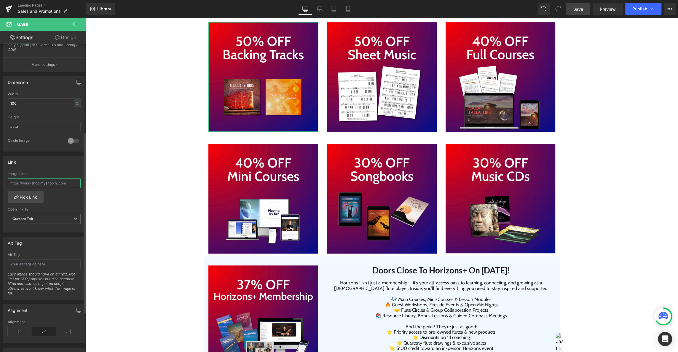
click at [32, 181] on input "text" at bounding box center [44, 183] width 73 height 10
paste input "[URL][DOMAIN_NAME]"
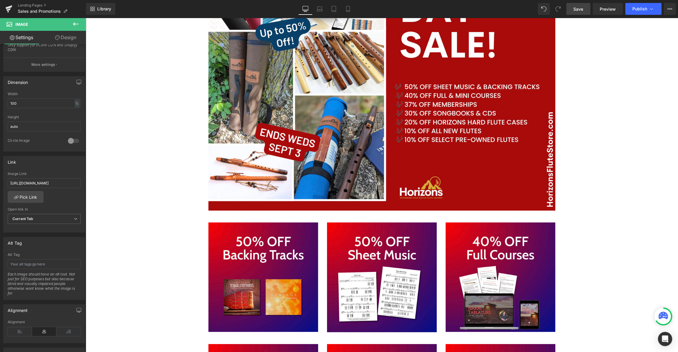
scroll to position [0, 0]
click at [582, 7] on span "Save" at bounding box center [579, 9] width 10 height 6
click at [633, 9] on span "Publish" at bounding box center [640, 9] width 15 height 5
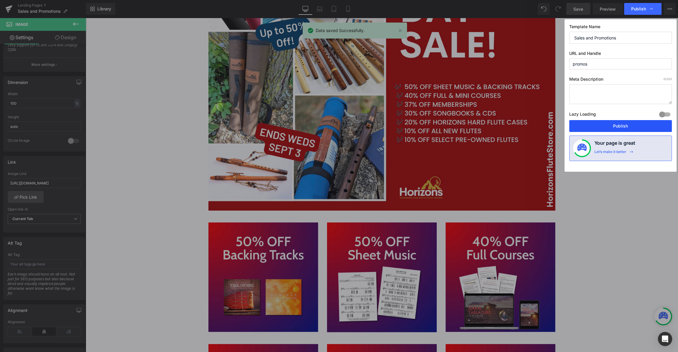
click at [621, 123] on button "Publish" at bounding box center [620, 126] width 103 height 12
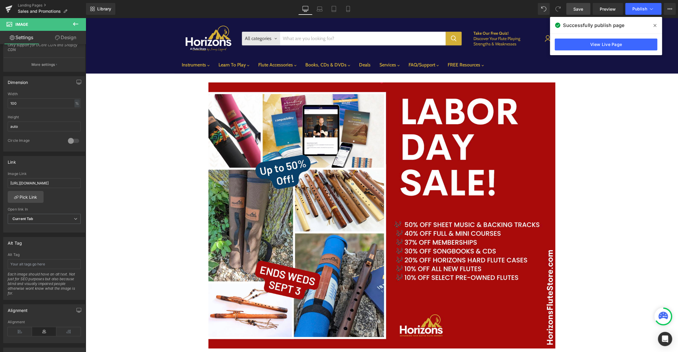
click at [79, 23] on icon at bounding box center [75, 23] width 7 height 7
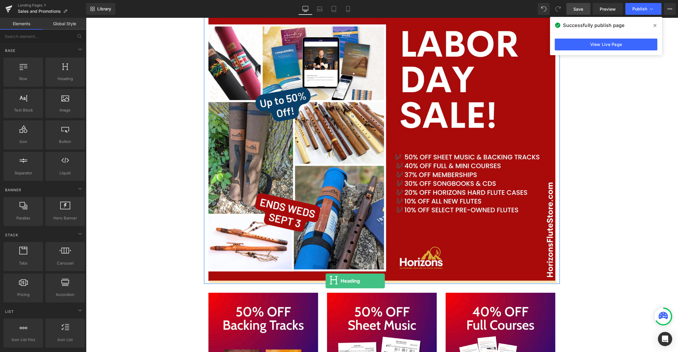
scroll to position [68, 0]
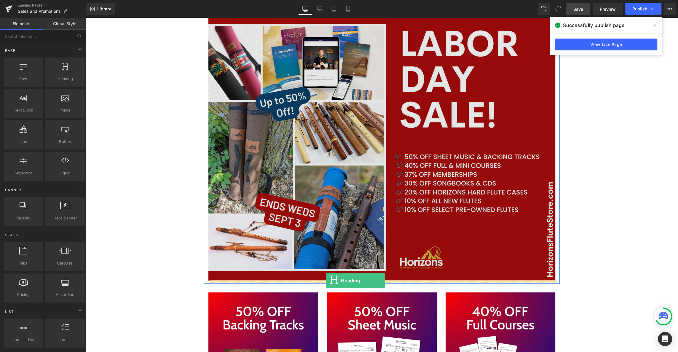
drag, startPoint x: 149, startPoint y: 93, endPoint x: 324, endPoint y: 280, distance: 256.6
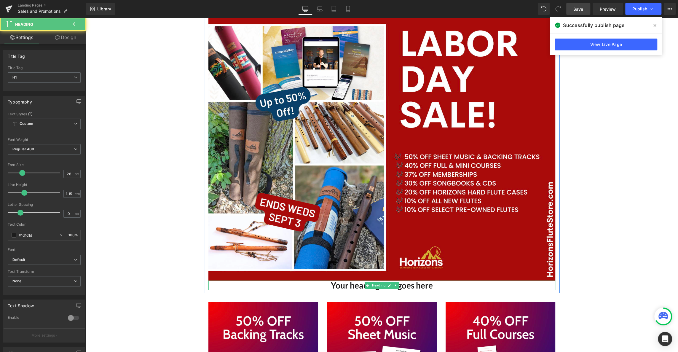
click at [349, 285] on h1 "Your heading text goes here" at bounding box center [381, 285] width 347 height 9
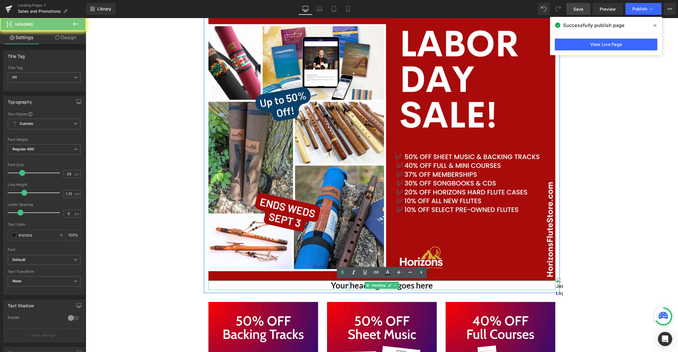
click at [349, 285] on h1 "Your heading text goes here" at bounding box center [381, 285] width 347 height 9
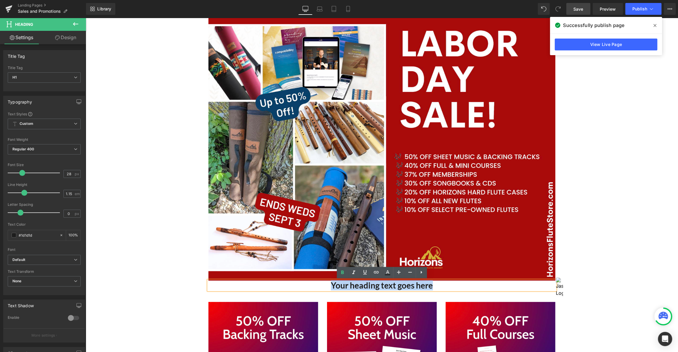
click at [349, 285] on h1 "Your heading text goes here" at bounding box center [381, 285] width 347 height 9
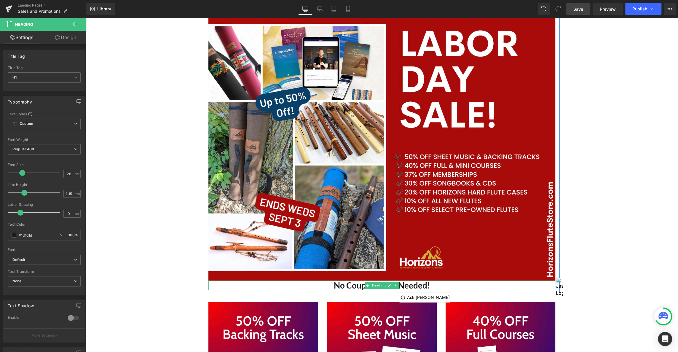
drag, startPoint x: 448, startPoint y: 286, endPoint x: 345, endPoint y: 288, distance: 103.2
click at [345, 288] on h1 "No Coupon Code Needed!" at bounding box center [381, 285] width 347 height 9
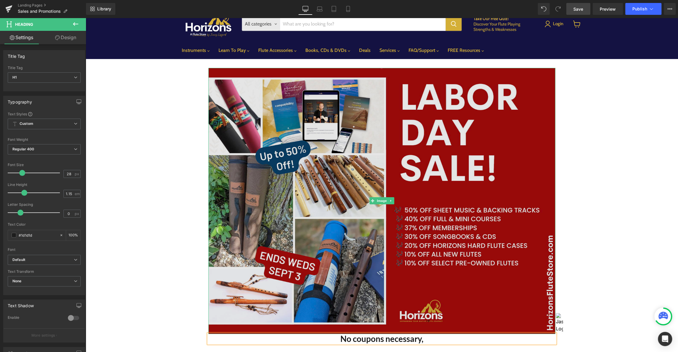
scroll to position [14, 0]
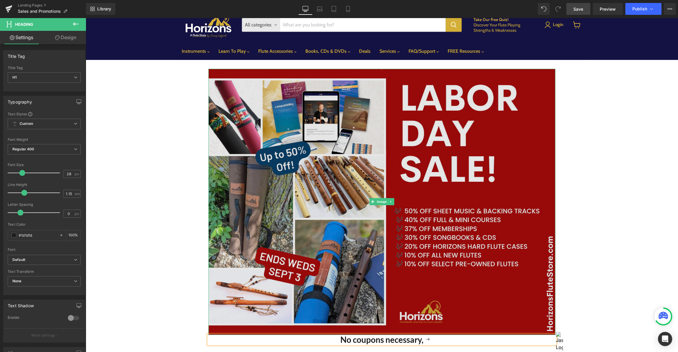
click at [369, 154] on img "Main content" at bounding box center [381, 202] width 347 height 266
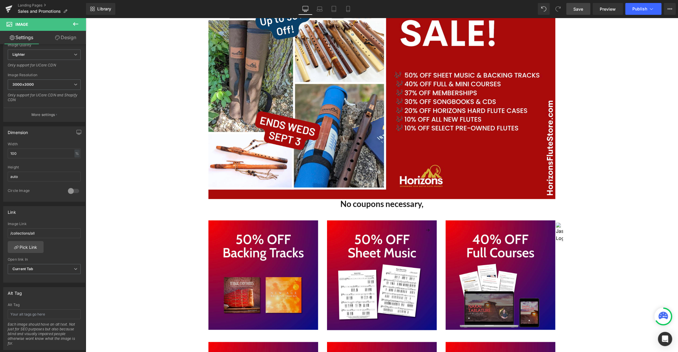
scroll to position [164, 0]
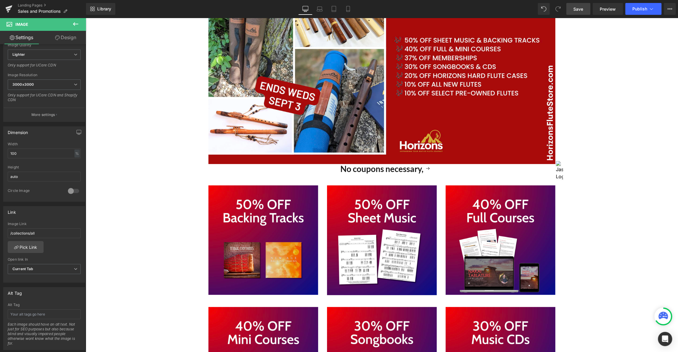
click at [403, 168] on h1 "No coupons necessary," at bounding box center [381, 168] width 347 height 9
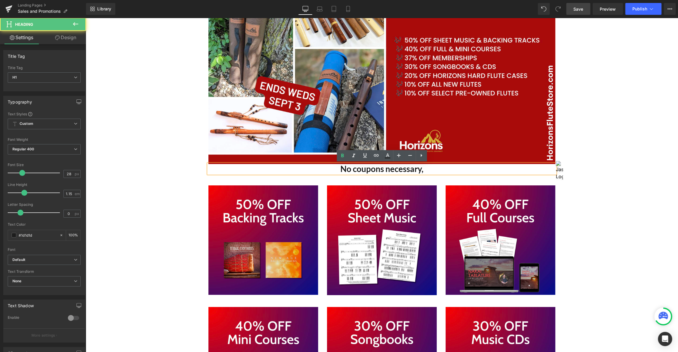
click at [434, 170] on h1 "No coupons necessary," at bounding box center [381, 168] width 347 height 9
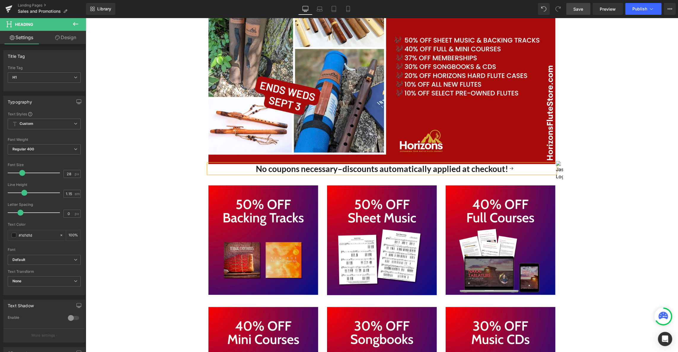
click at [253, 168] on h1 "No coupons necessary–discounts automatically applied at checkout!" at bounding box center [381, 168] width 347 height 9
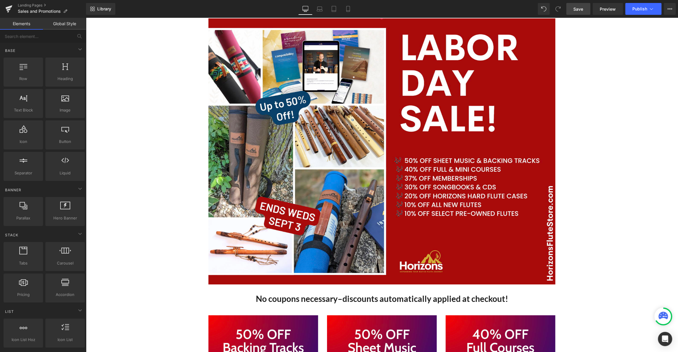
scroll to position [0, 0]
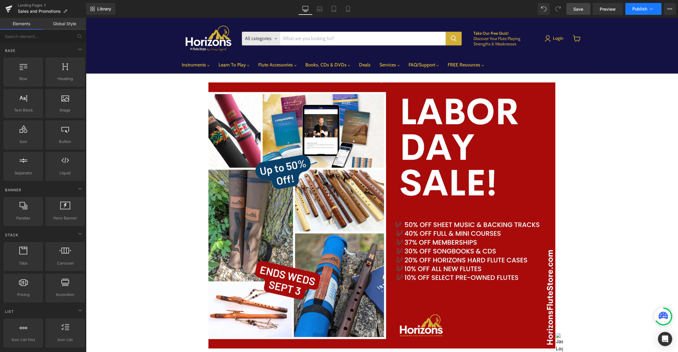
click at [642, 7] on span "Publish" at bounding box center [640, 9] width 15 height 5
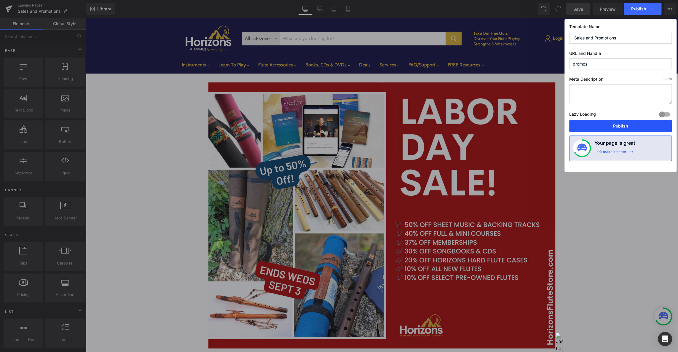
click at [634, 122] on button "Publish" at bounding box center [620, 126] width 103 height 12
